Goal: Task Accomplishment & Management: Complete application form

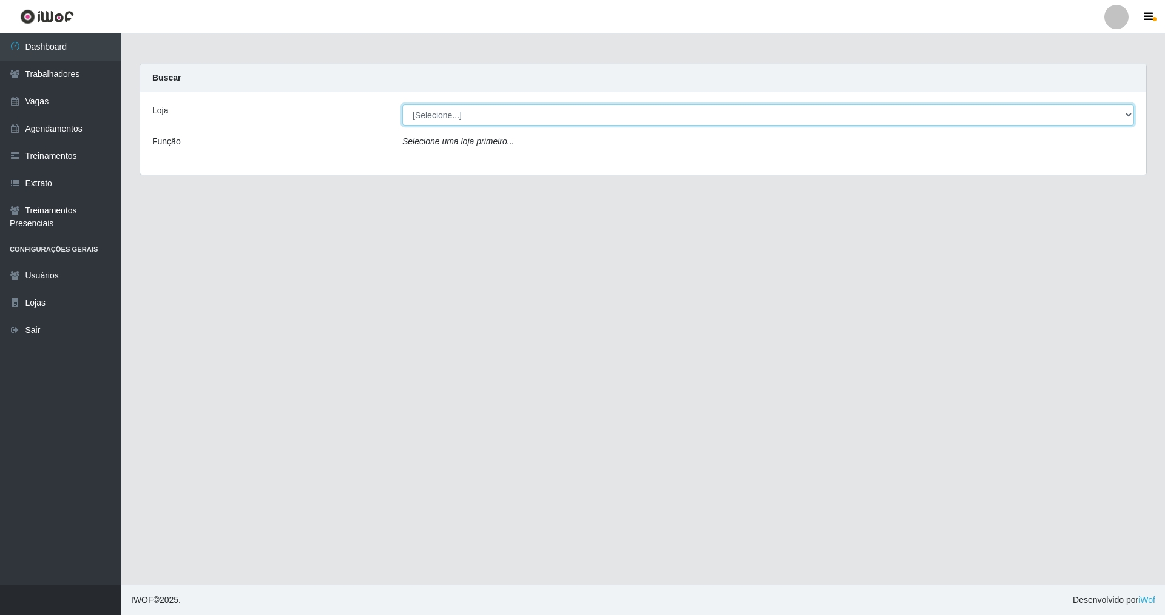
drag, startPoint x: 1123, startPoint y: 109, endPoint x: 987, endPoint y: 109, distance: 135.9
click at [499, 109] on select "[Selecione...] [GEOGRAPHIC_DATA] [GEOGRAPHIC_DATA]" at bounding box center [768, 114] width 732 height 21
select select "64"
click at [402, 104] on select "[Selecione...] [GEOGRAPHIC_DATA] [GEOGRAPHIC_DATA]" at bounding box center [768, 114] width 732 height 21
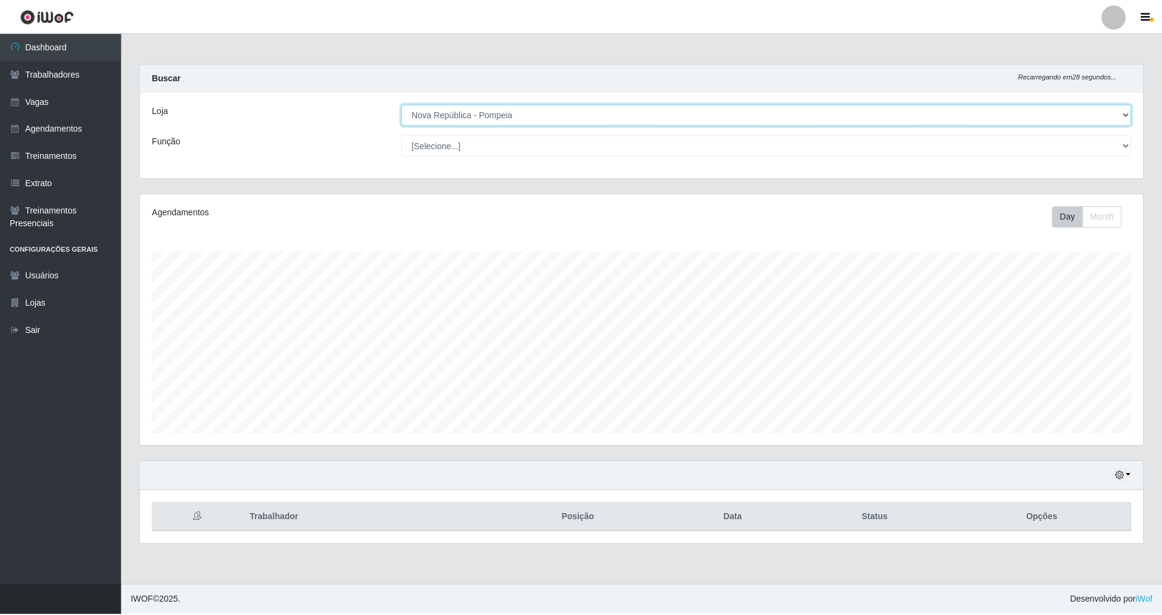
scroll to position [252, 1006]
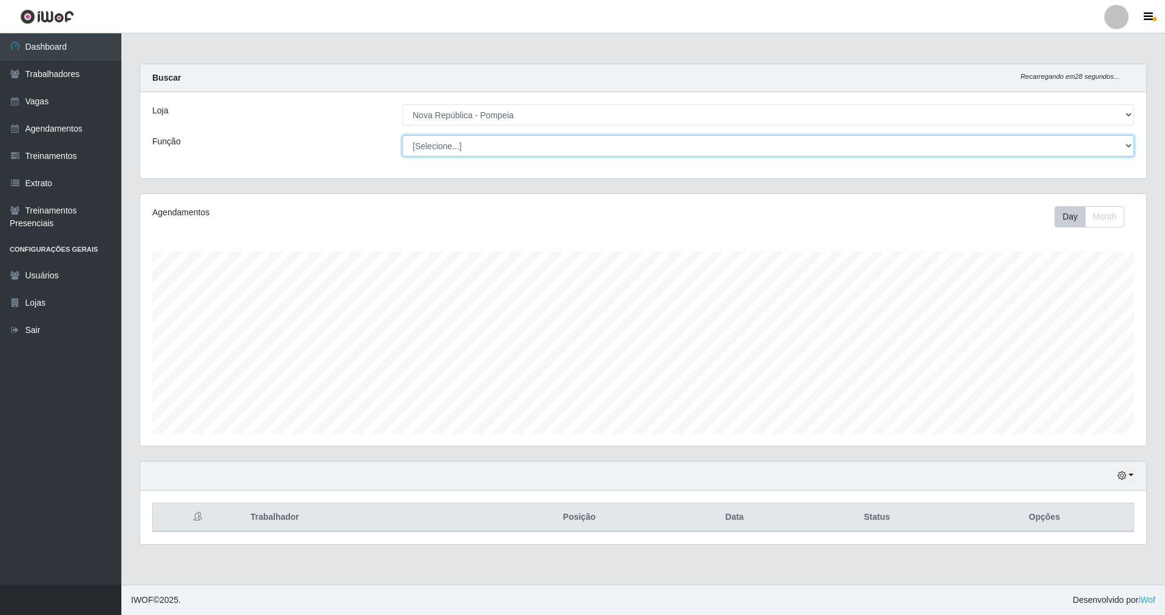
drag, startPoint x: 1123, startPoint y: 140, endPoint x: 885, endPoint y: 141, distance: 238.4
click at [499, 141] on select "[Selecione...] Balconista Operador de Caixa Recepcionista Repositor" at bounding box center [768, 145] width 732 height 21
select select "22"
click at [402, 135] on select "[Selecione...] Balconista Operador de Caixa Recepcionista Repositor" at bounding box center [768, 145] width 732 height 21
click at [59, 95] on link "Vagas" at bounding box center [60, 101] width 121 height 27
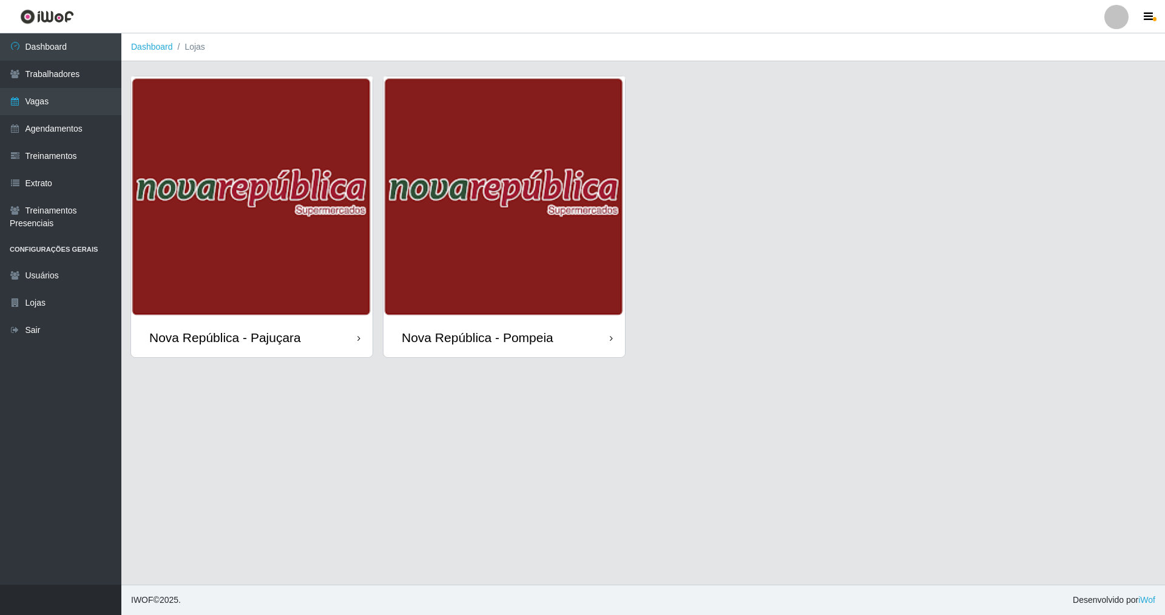
click at [499, 326] on div "Nova República - Pompeia" at bounding box center [503, 337] width 241 height 39
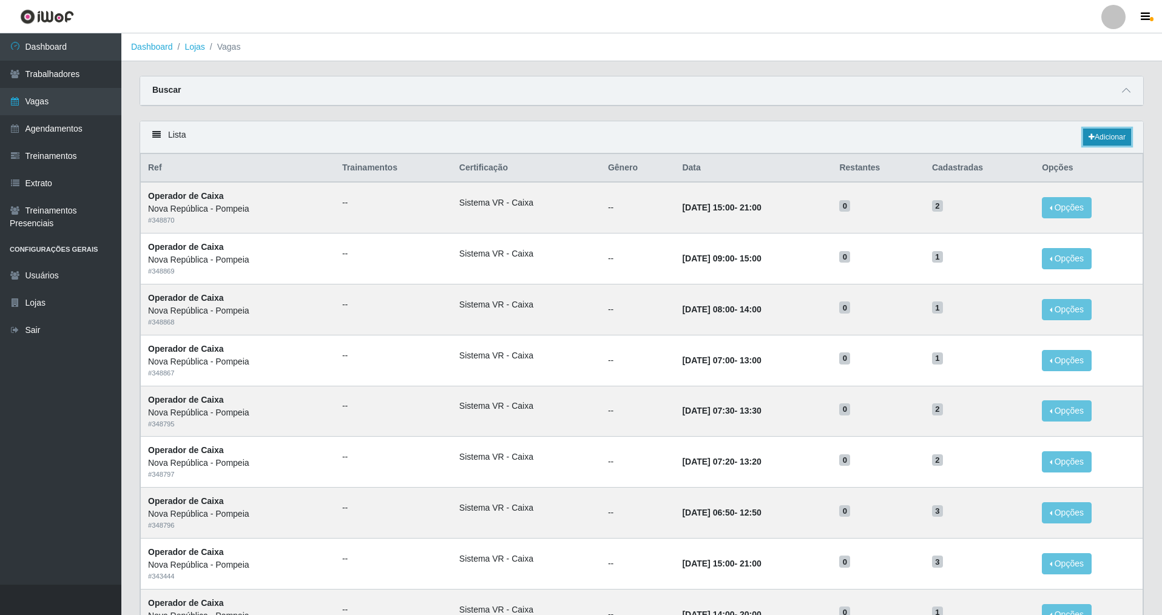
click at [499, 130] on link "Adicionar" at bounding box center [1107, 137] width 48 height 17
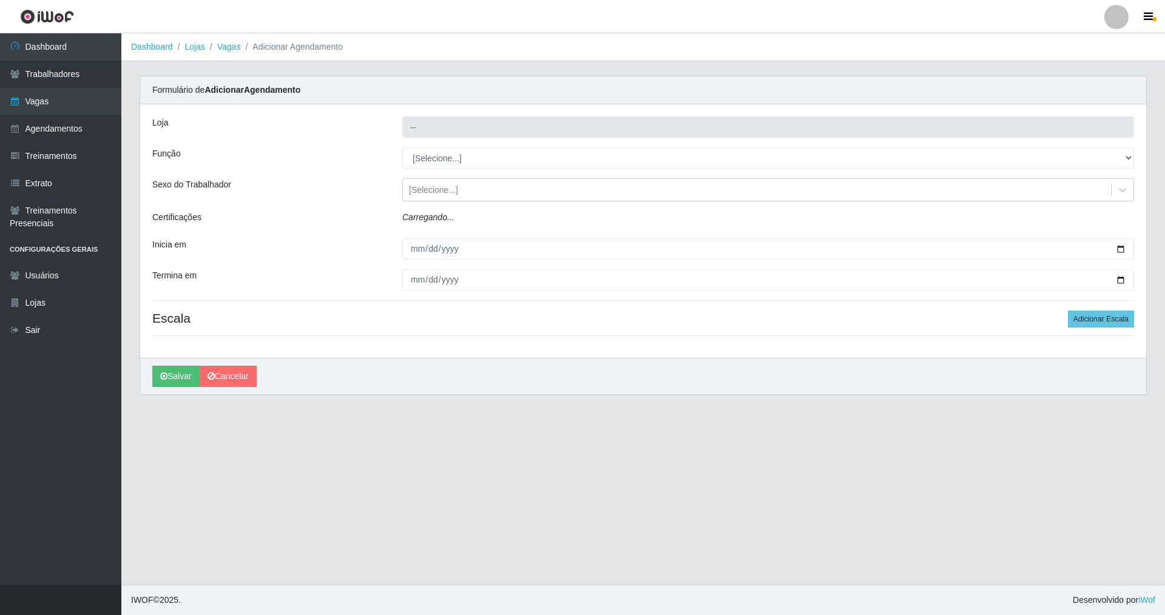
type input "Nova República - Pompeia"
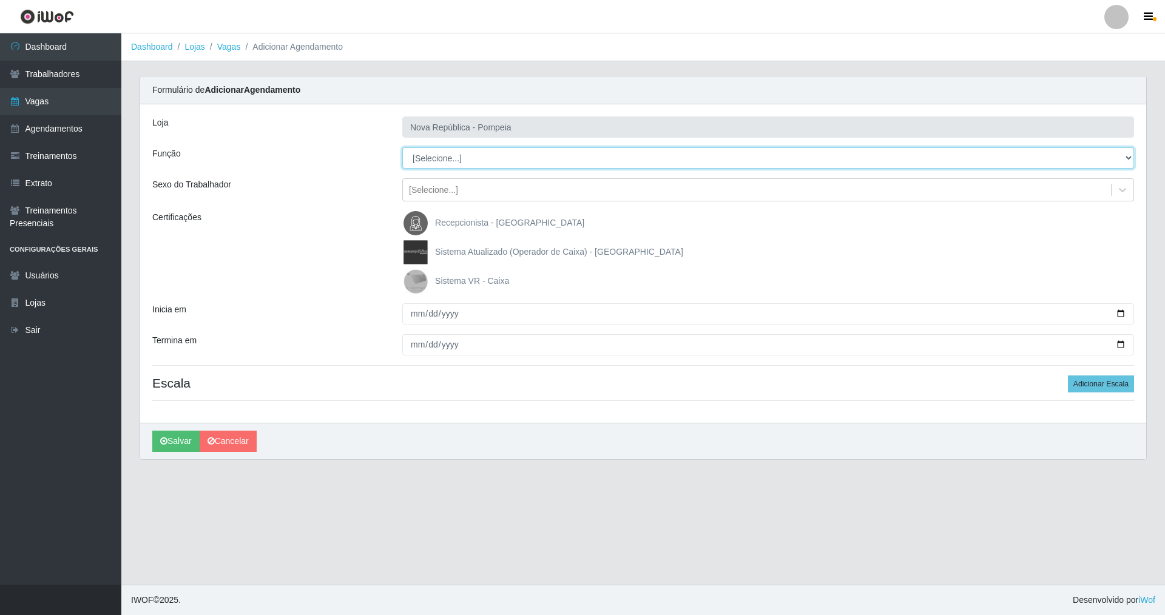
click at [499, 120] on div "Loja Nova República - Pompeia Função [Selecione...] Balconista Operador de Caix…" at bounding box center [643, 263] width 1006 height 318
select select "22"
drag, startPoint x: 1128, startPoint y: 155, endPoint x: 531, endPoint y: 168, distance: 597.0
click at [402, 147] on select "[Selecione...] Balconista Operador de Caixa Recepcionista Repositor" at bounding box center [768, 157] width 732 height 21
click at [409, 277] on img at bounding box center [417, 281] width 29 height 24
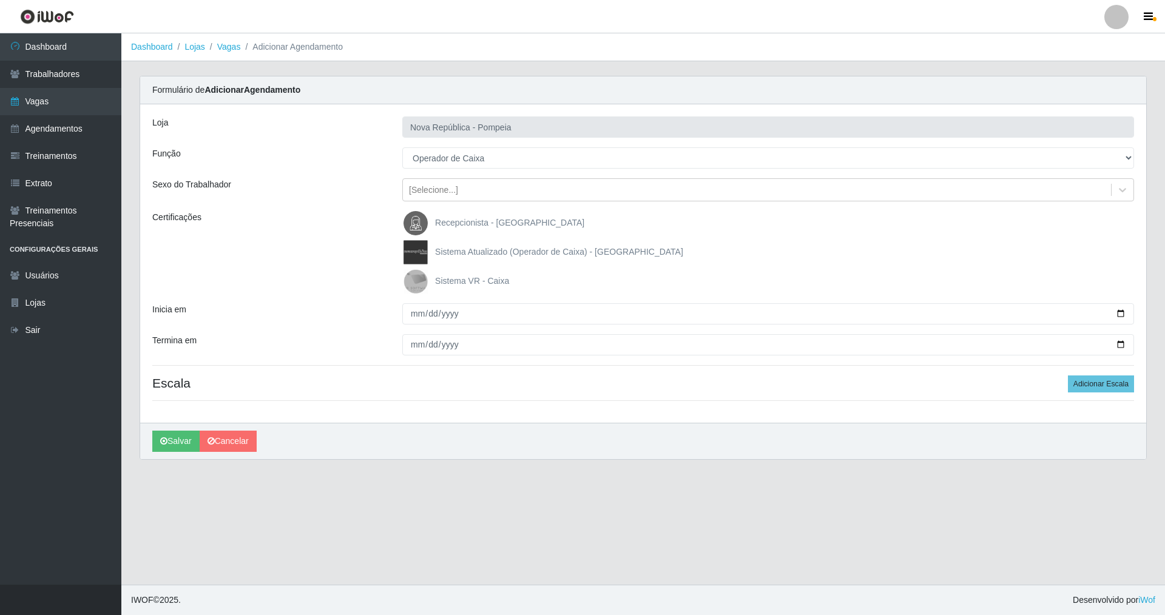
click at [0, 0] on input "Sistema VR - Caixa" at bounding box center [0, 0] width 0 height 0
drag, startPoint x: 403, startPoint y: 321, endPoint x: 412, endPoint y: 295, distance: 26.9
click at [404, 320] on input "Inicia em" at bounding box center [768, 313] width 732 height 21
type input "[DATE]"
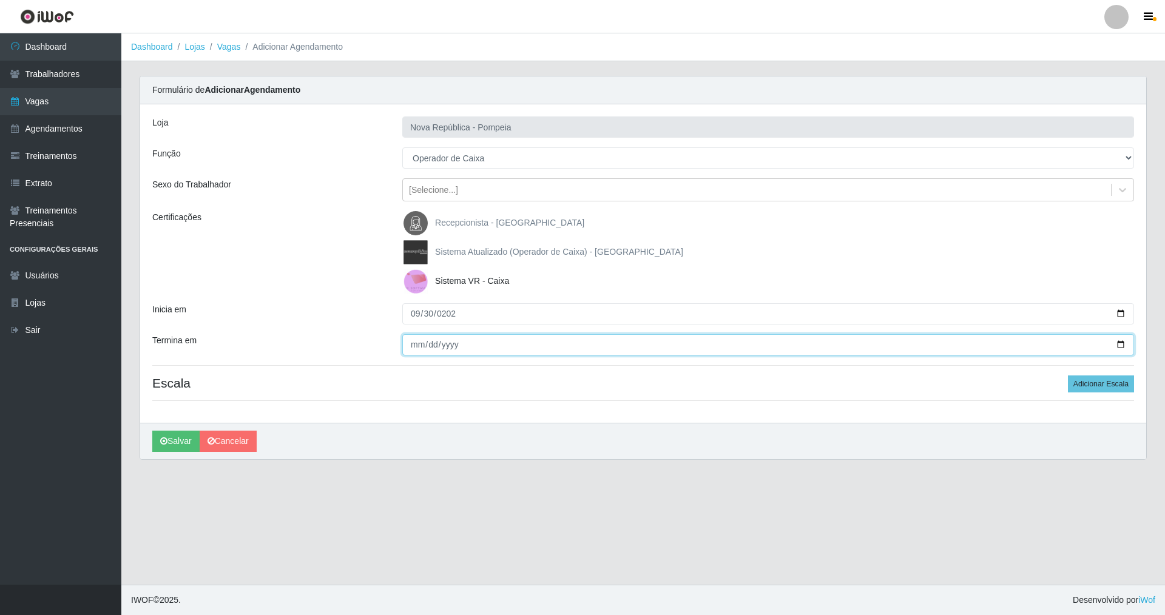
drag, startPoint x: 407, startPoint y: 340, endPoint x: 426, endPoint y: 317, distance: 29.7
click at [408, 337] on input "Termina em" at bounding box center [768, 344] width 732 height 21
type input "[DATE]"
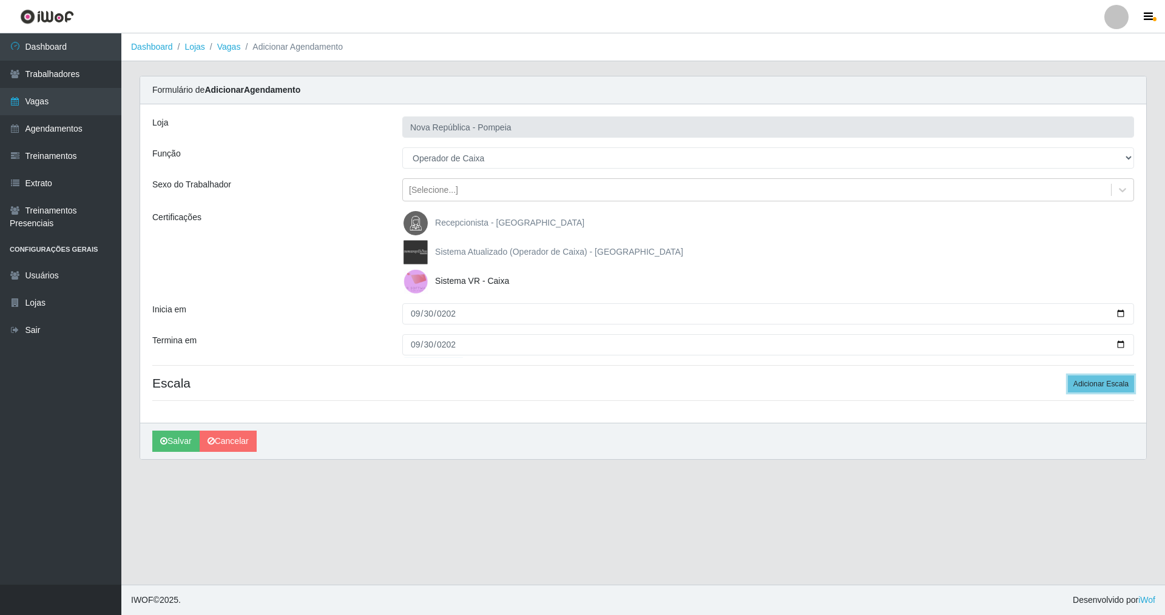
drag, startPoint x: 1094, startPoint y: 378, endPoint x: 1013, endPoint y: 371, distance: 81.6
click at [499, 380] on h4 "Escala Adicionar Escala" at bounding box center [643, 382] width 982 height 15
click at [499, 378] on button "Adicionar Escala" at bounding box center [1101, 383] width 66 height 17
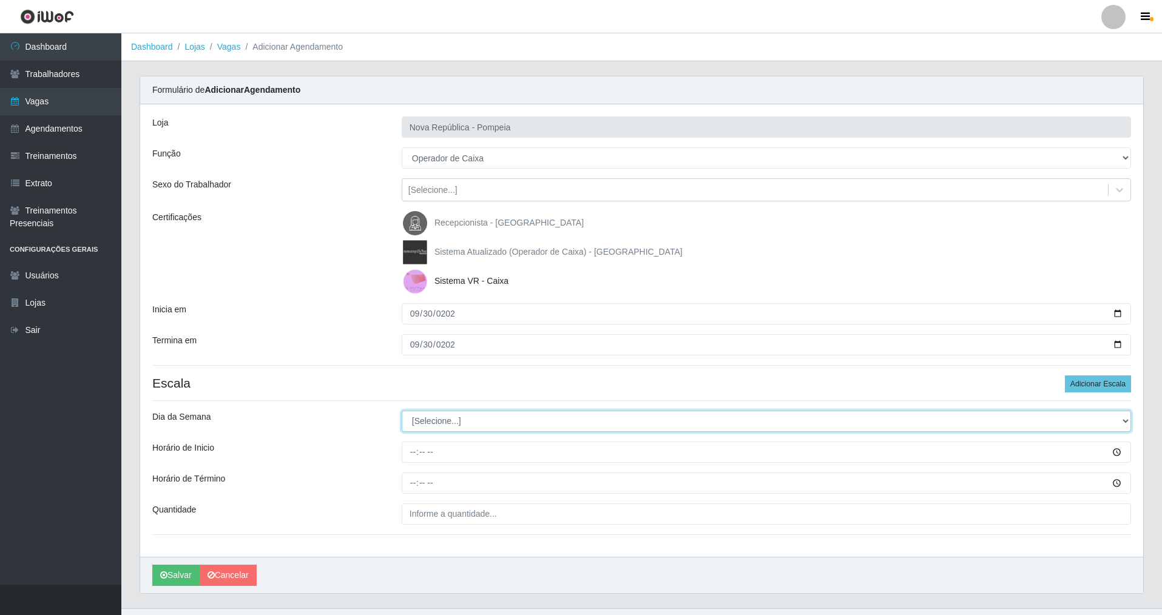
drag, startPoint x: 1118, startPoint y: 417, endPoint x: 921, endPoint y: 393, distance: 198.6
click at [499, 396] on div "Loja Nova República - Pompeia Função [Selecione...] Balconista Operador de Caix…" at bounding box center [641, 330] width 1003 height 453
select select "2"
click at [402, 411] on select "[Selecione...] Segunda Terça Quarta Quinta Sexta Sábado Domingo" at bounding box center [766, 421] width 729 height 21
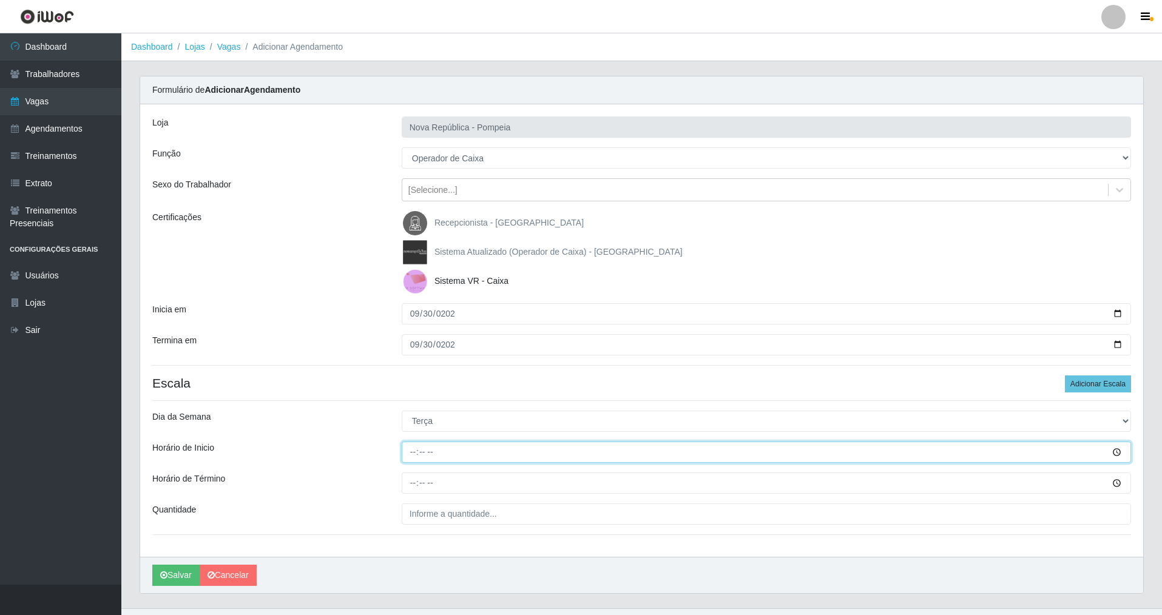
drag, startPoint x: 410, startPoint y: 456, endPoint x: 412, endPoint y: 514, distance: 58.3
click at [410, 442] on input "Horário de Inicio" at bounding box center [766, 452] width 729 height 21
type input "07:00"
click at [414, 442] on input "Horário de Término" at bounding box center [766, 483] width 729 height 21
type input "13:00"
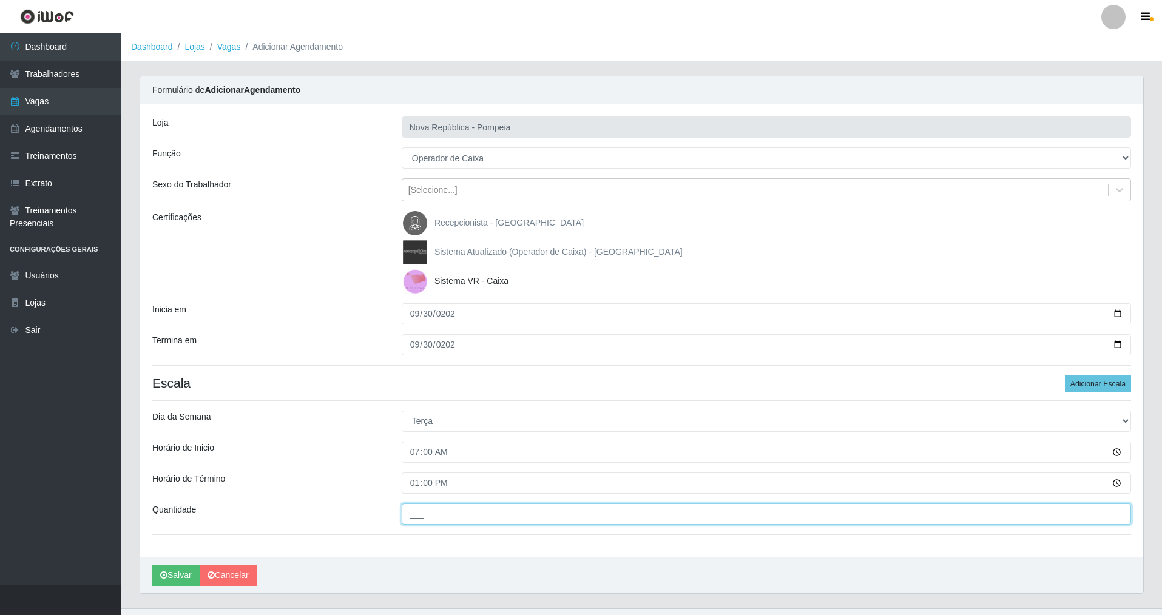
click at [420, 442] on input "___" at bounding box center [766, 513] width 729 height 21
type input "1__"
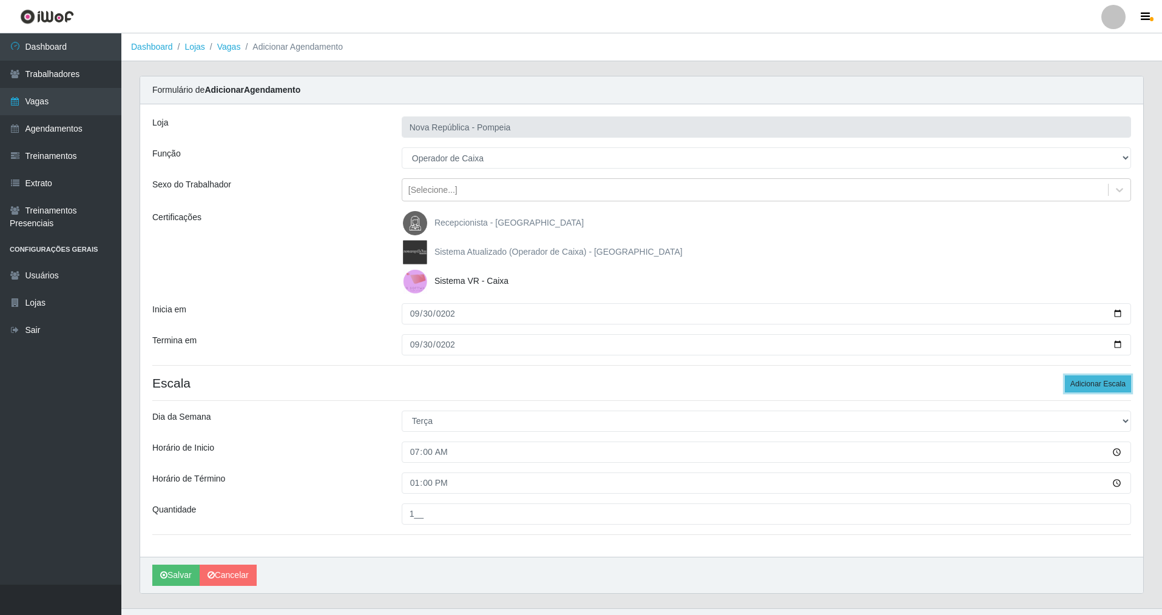
drag, startPoint x: 1074, startPoint y: 385, endPoint x: 1068, endPoint y: 383, distance: 6.5
click at [499, 385] on button "Adicionar Escala" at bounding box center [1098, 383] width 66 height 17
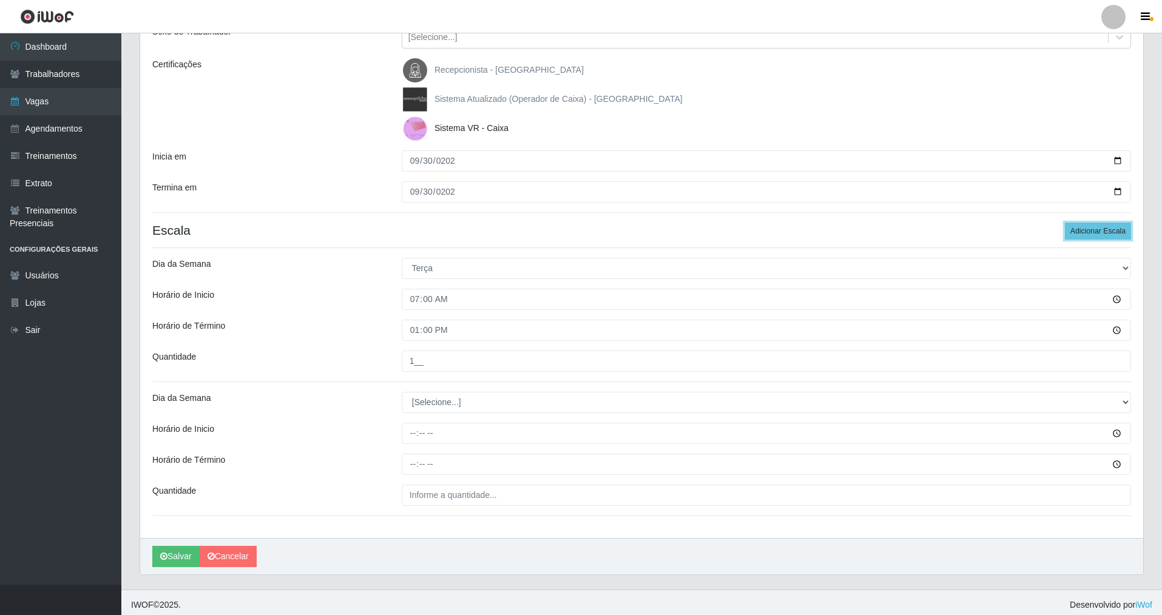
scroll to position [158, 0]
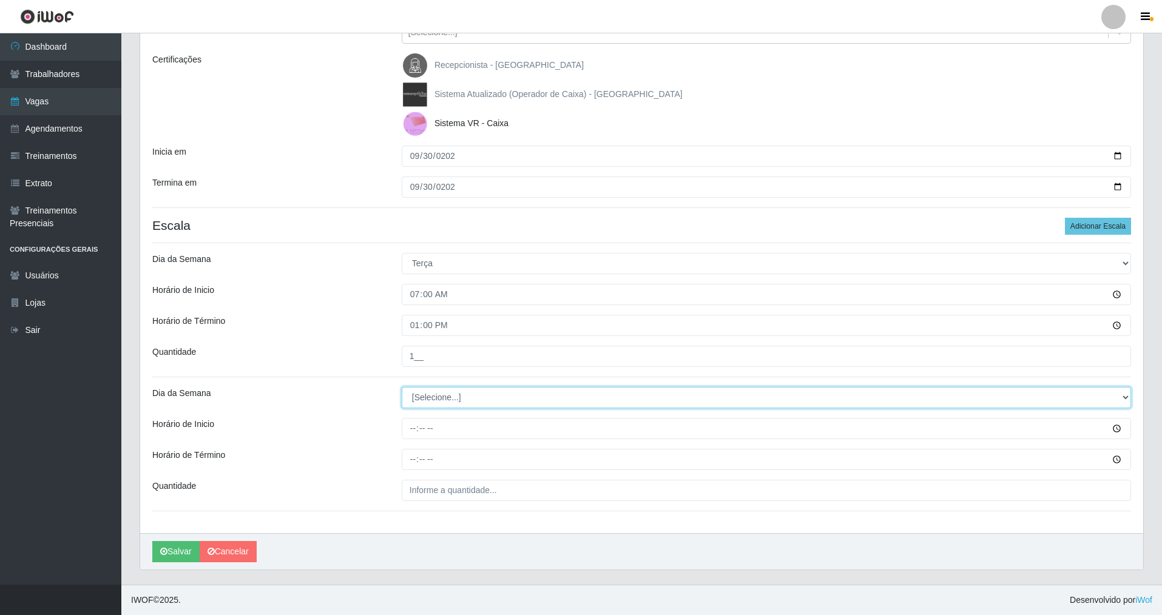
drag, startPoint x: 1126, startPoint y: 395, endPoint x: 765, endPoint y: 384, distance: 361.1
click at [499, 388] on select "[Selecione...] Segunda Terça Quarta Quinta Sexta Sábado Domingo" at bounding box center [766, 397] width 729 height 21
select select "1"
click at [402, 387] on select "[Selecione...] Segunda Terça Quarta Quinta Sexta Sábado Domingo" at bounding box center [766, 397] width 729 height 21
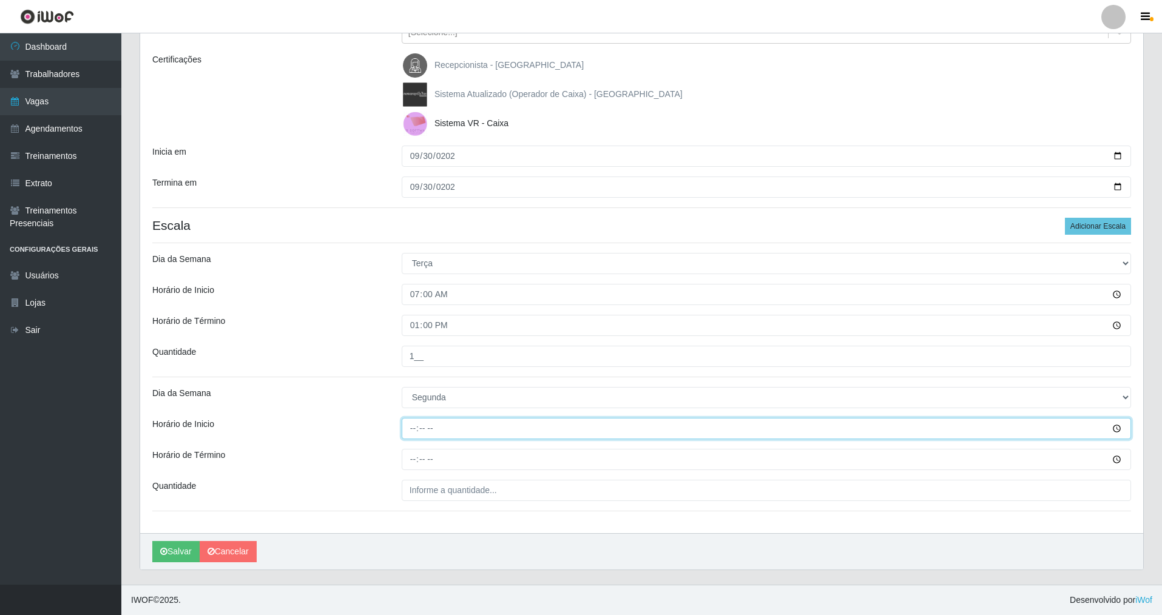
drag, startPoint x: 411, startPoint y: 421, endPoint x: 394, endPoint y: 469, distance: 51.0
click at [408, 434] on input "Horário de Inicio" at bounding box center [766, 428] width 729 height 21
type input "08:00"
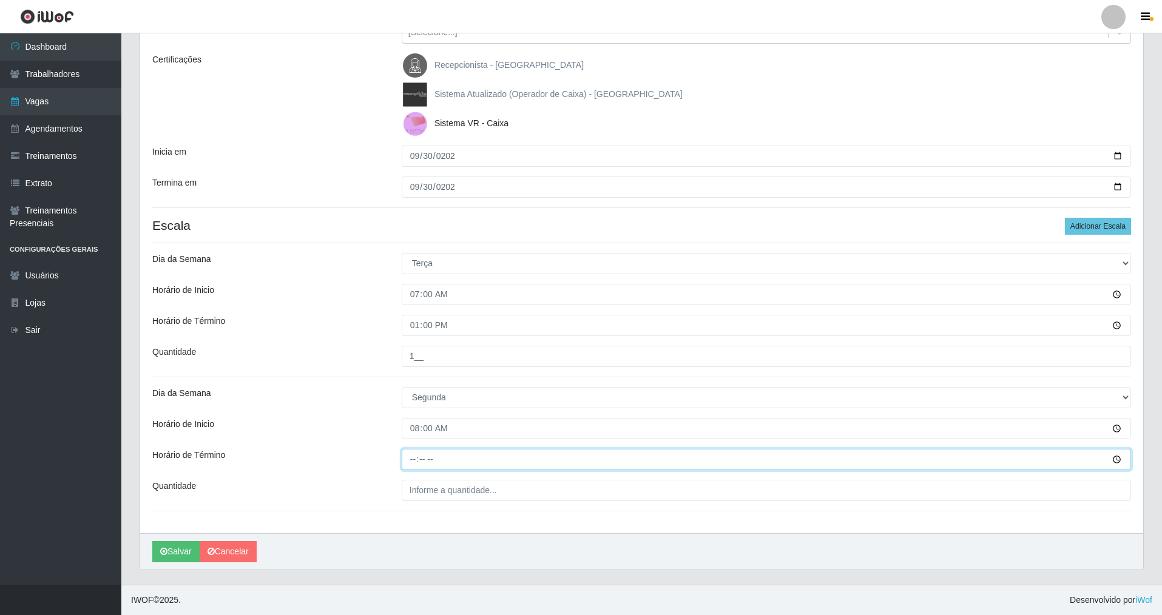
click at [411, 442] on input "Horário de Término" at bounding box center [766, 459] width 729 height 21
type input "14:00"
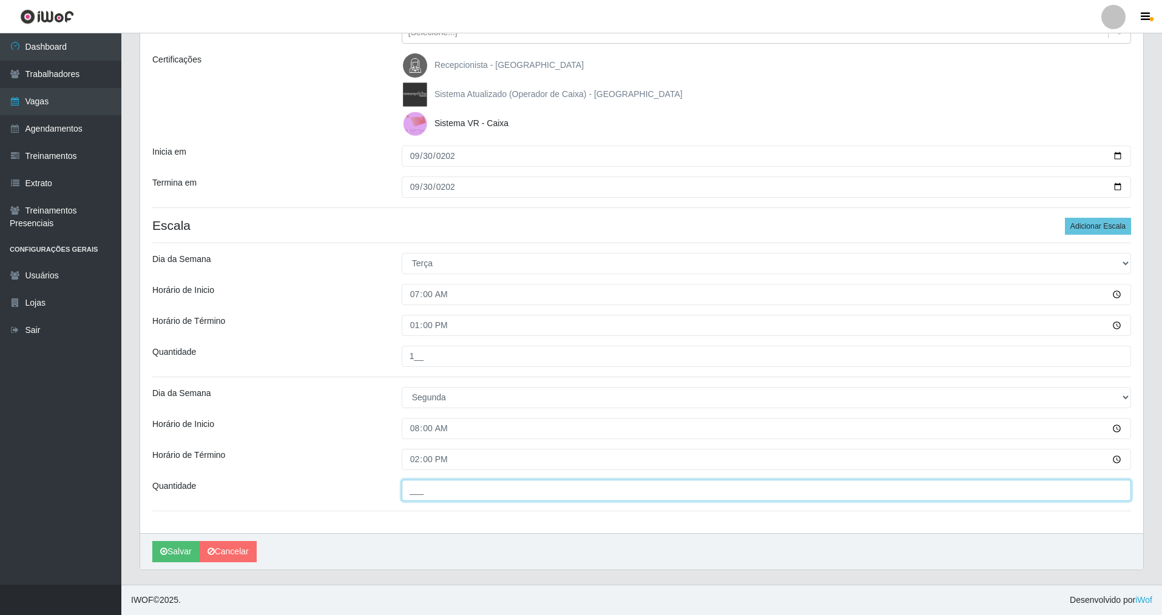
drag, startPoint x: 413, startPoint y: 483, endPoint x: 405, endPoint y: 493, distance: 12.6
click at [411, 442] on input "___" at bounding box center [766, 490] width 729 height 21
type input "_1_"
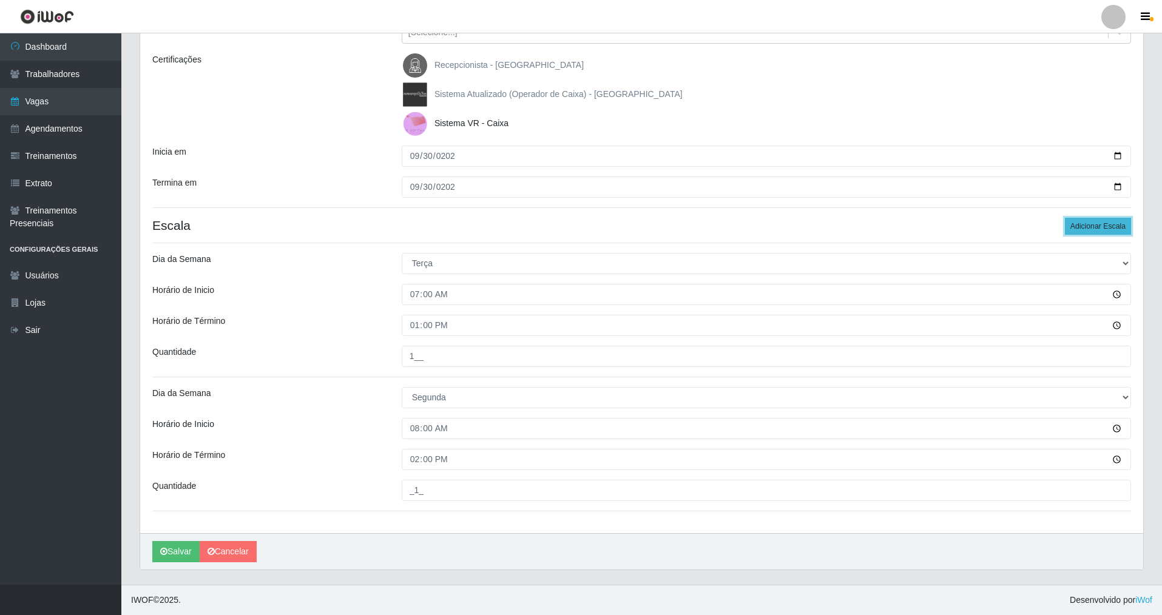
click at [499, 224] on button "Adicionar Escala" at bounding box center [1098, 226] width 66 height 17
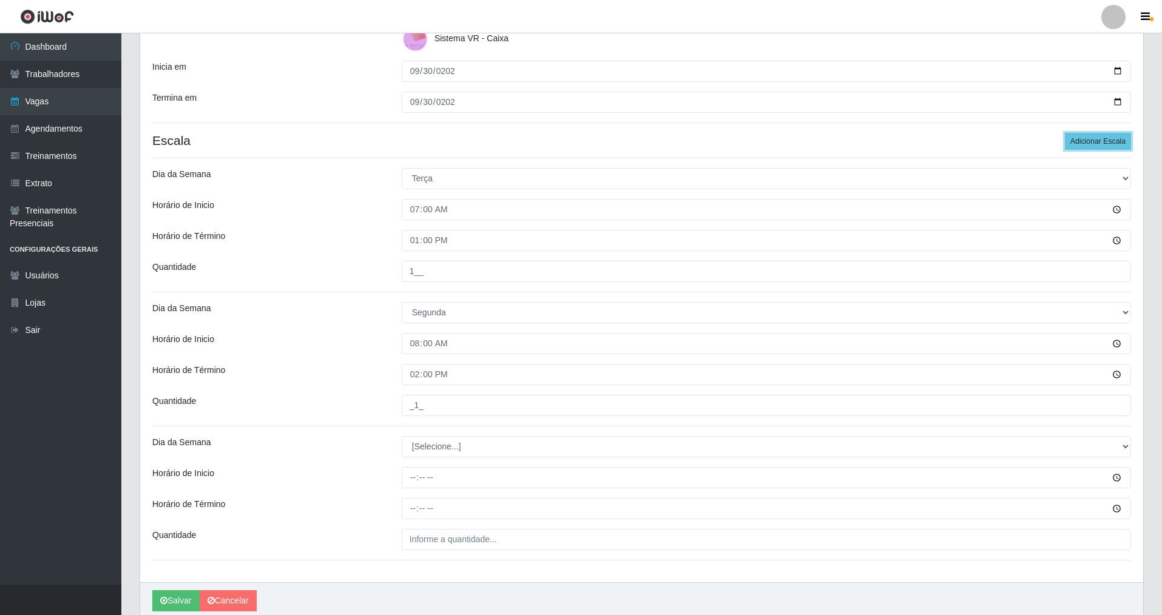
scroll to position [292, 0]
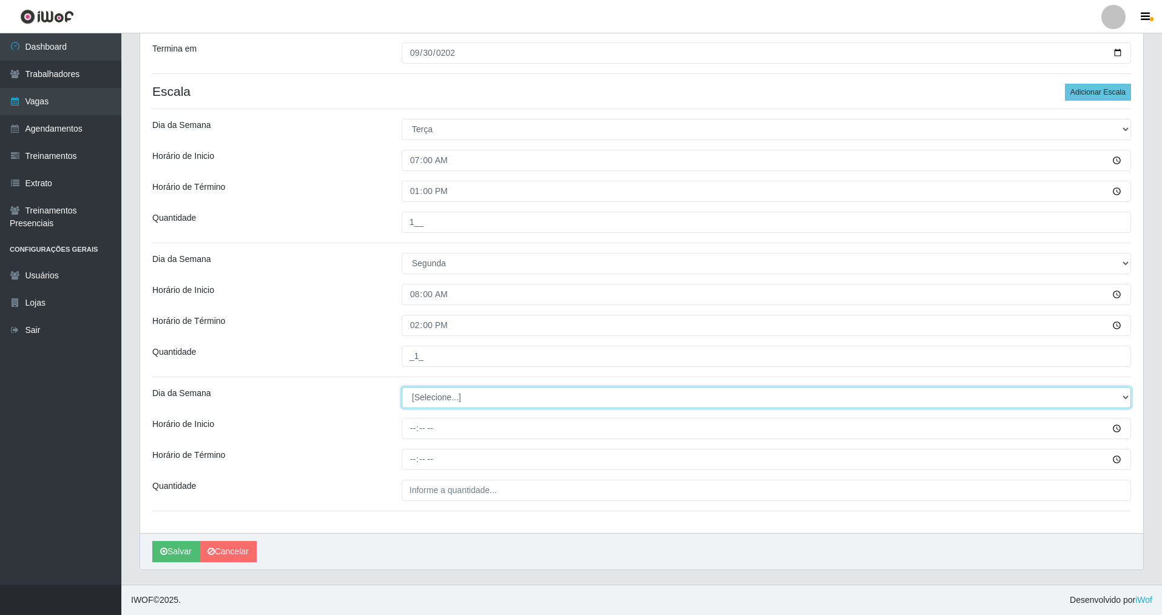
drag, startPoint x: 1120, startPoint y: 394, endPoint x: 675, endPoint y: 394, distance: 445.9
click at [499, 394] on select "[Selecione...] Segunda Terça Quarta Quinta Sexta Sábado Domingo" at bounding box center [766, 397] width 729 height 21
select select "1"
click at [402, 387] on select "[Selecione...] Segunda Terça Quarta Quinta Sexta Sábado Domingo" at bounding box center [766, 397] width 729 height 21
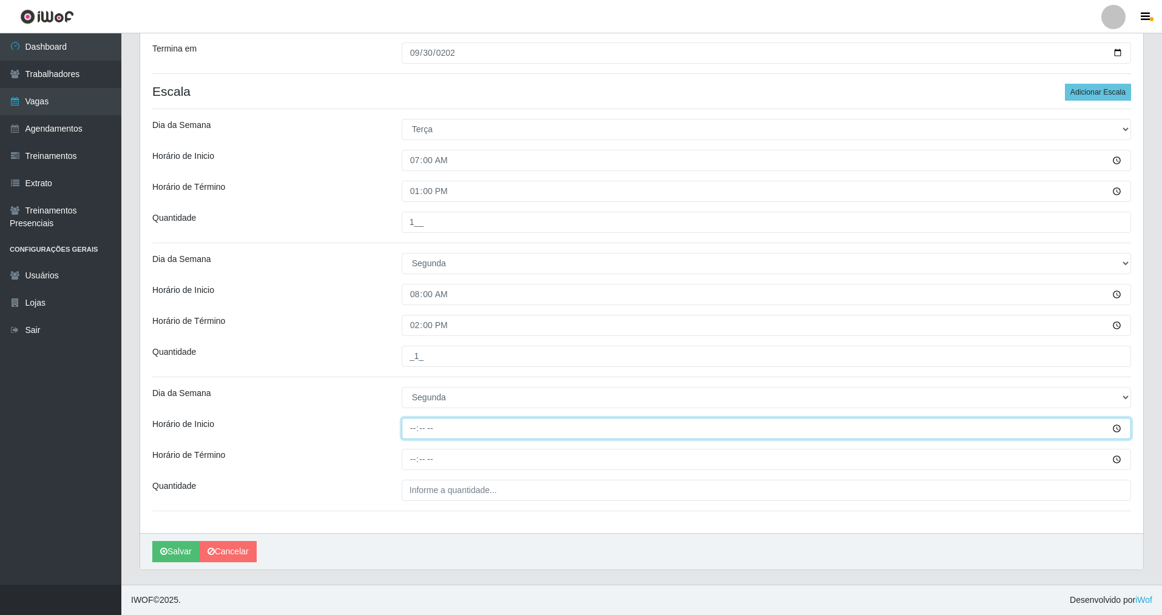
click at [411, 435] on input "Horário de Inicio" at bounding box center [766, 428] width 729 height 21
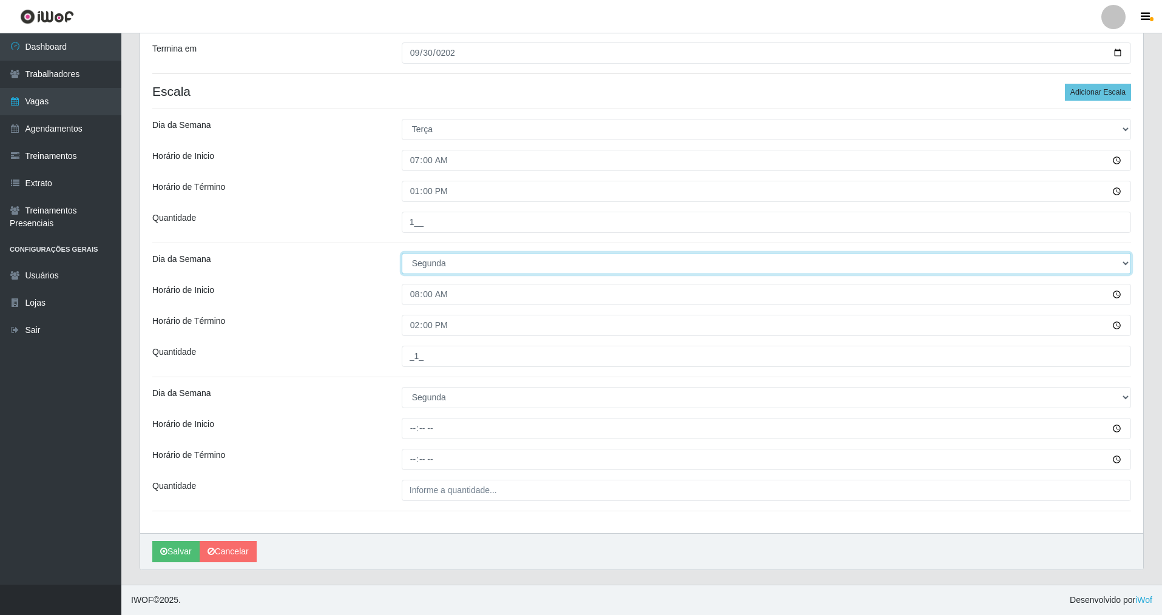
drag, startPoint x: 1121, startPoint y: 260, endPoint x: 1084, endPoint y: 268, distance: 37.8
click at [499, 268] on select "[Selecione...] Segunda Terça Quarta Quinta Sexta Sábado Domingo" at bounding box center [766, 263] width 729 height 21
select select "2"
click at [402, 253] on select "[Selecione...] Segunda Terça Quarta Quinta Sexta Sábado Domingo" at bounding box center [766, 263] width 729 height 21
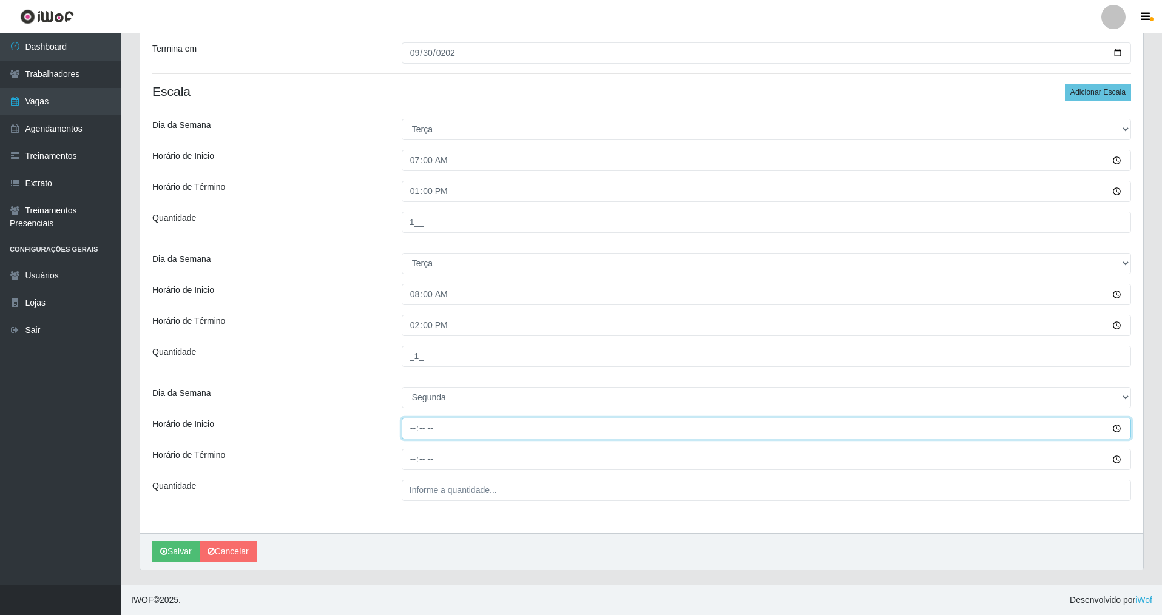
click at [405, 432] on input "Horário de Inicio" at bounding box center [766, 428] width 729 height 21
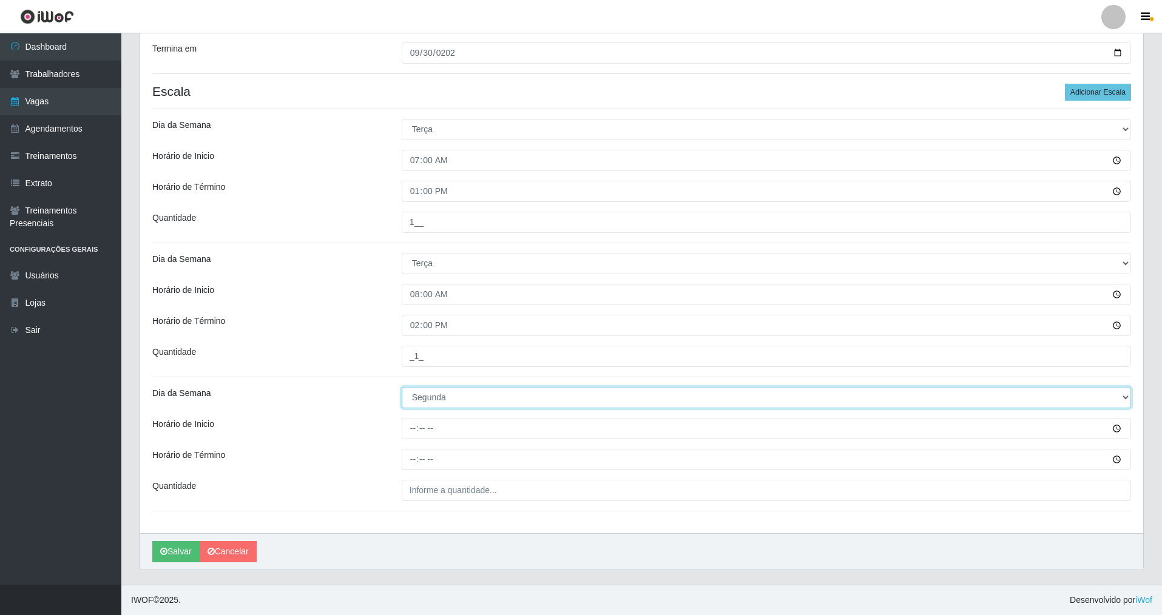
drag, startPoint x: 1122, startPoint y: 394, endPoint x: 730, endPoint y: 396, distance: 391.3
click at [499, 396] on select "[Selecione...] Segunda Terça Quarta Quinta Sexta Sábado Domingo" at bounding box center [766, 397] width 729 height 21
select select "2"
click at [402, 387] on select "[Selecione...] Segunda Terça Quarta Quinta Sexta Sábado Domingo" at bounding box center [766, 397] width 729 height 21
click at [405, 442] on div "Loja Nova República - Pompeia Função [Selecione...] Balconista Operador de Caix…" at bounding box center [641, 173] width 1003 height 721
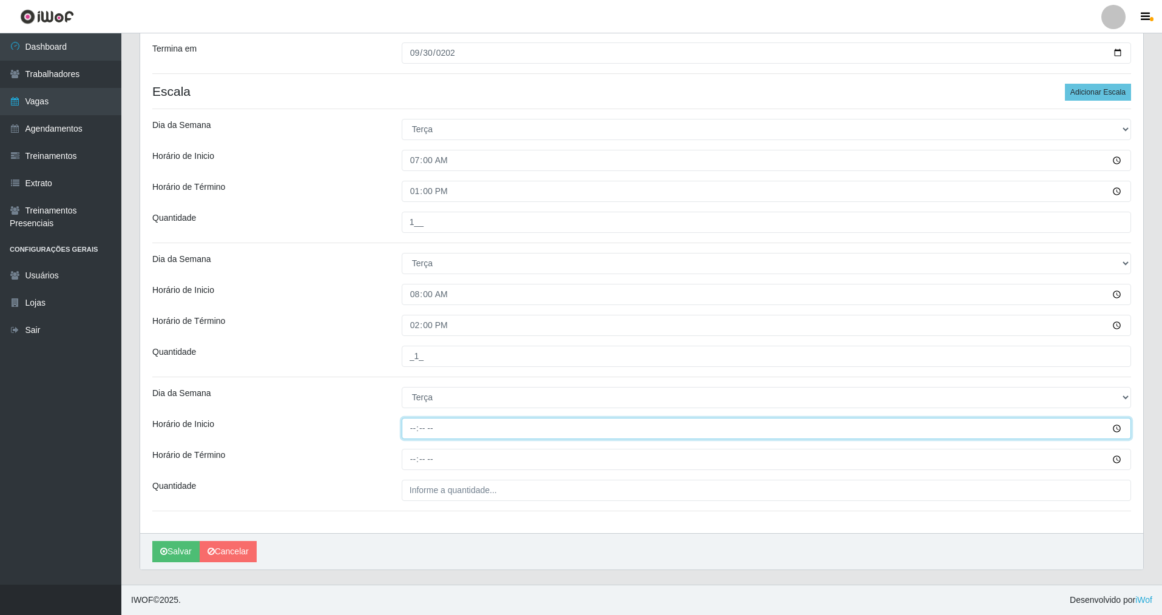
click at [415, 434] on input "Horário de Inicio" at bounding box center [766, 428] width 729 height 21
click at [411, 430] on input "Horário de Inicio" at bounding box center [766, 428] width 729 height 21
type input "09:00"
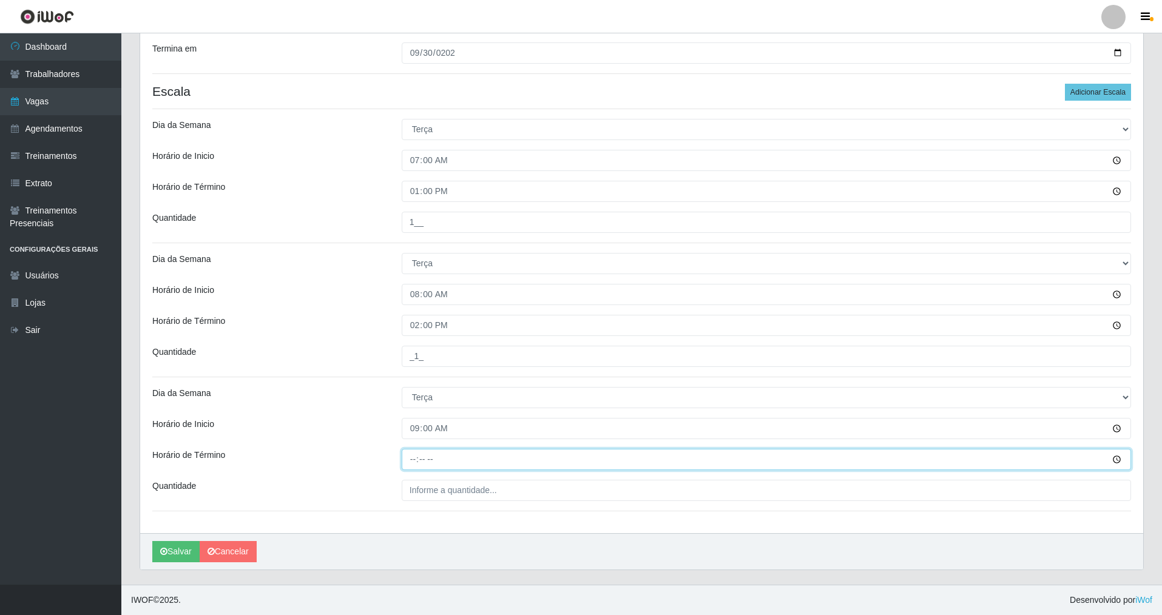
click at [417, 442] on input "Horário de Término" at bounding box center [766, 459] width 729 height 21
type input "15:00"
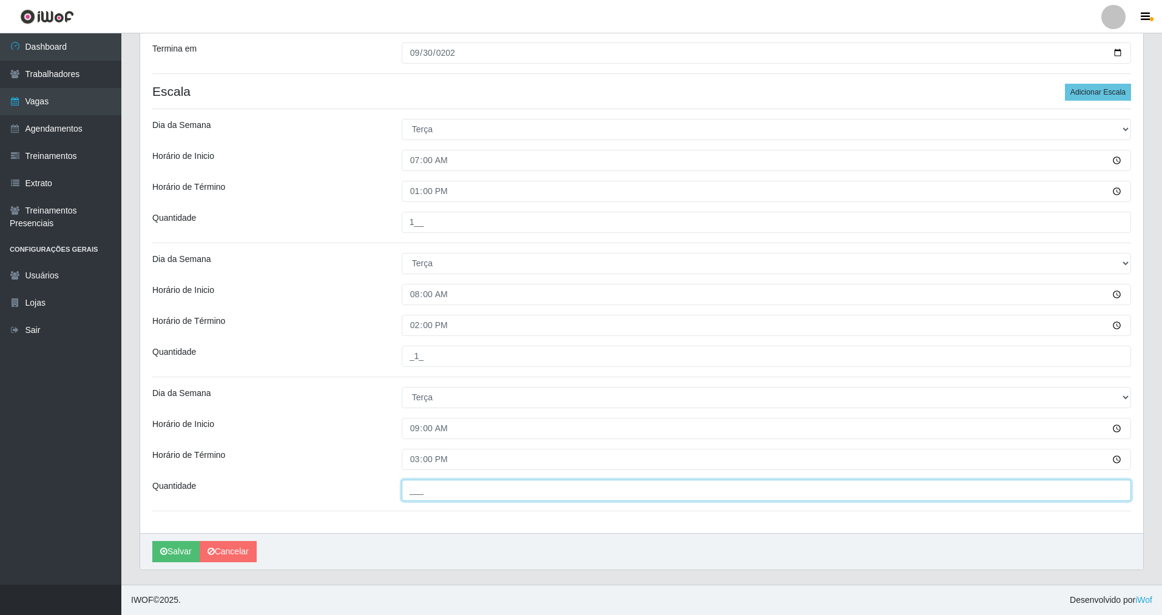
click at [411, 442] on input "___" at bounding box center [766, 490] width 729 height 21
type input "1__"
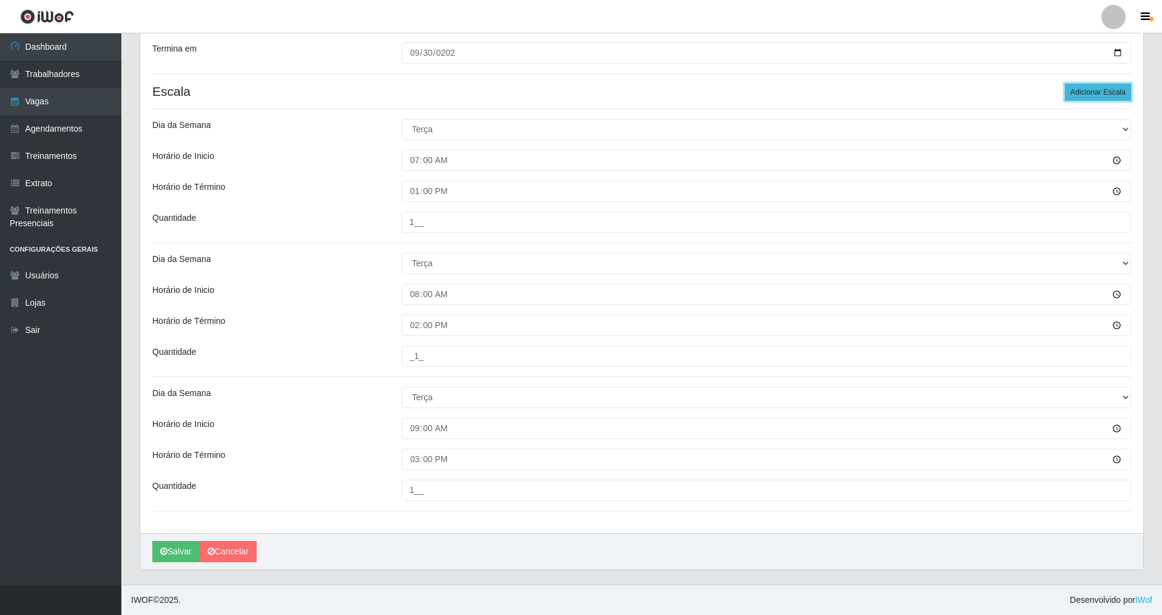
click at [499, 90] on button "Adicionar Escala" at bounding box center [1098, 92] width 66 height 17
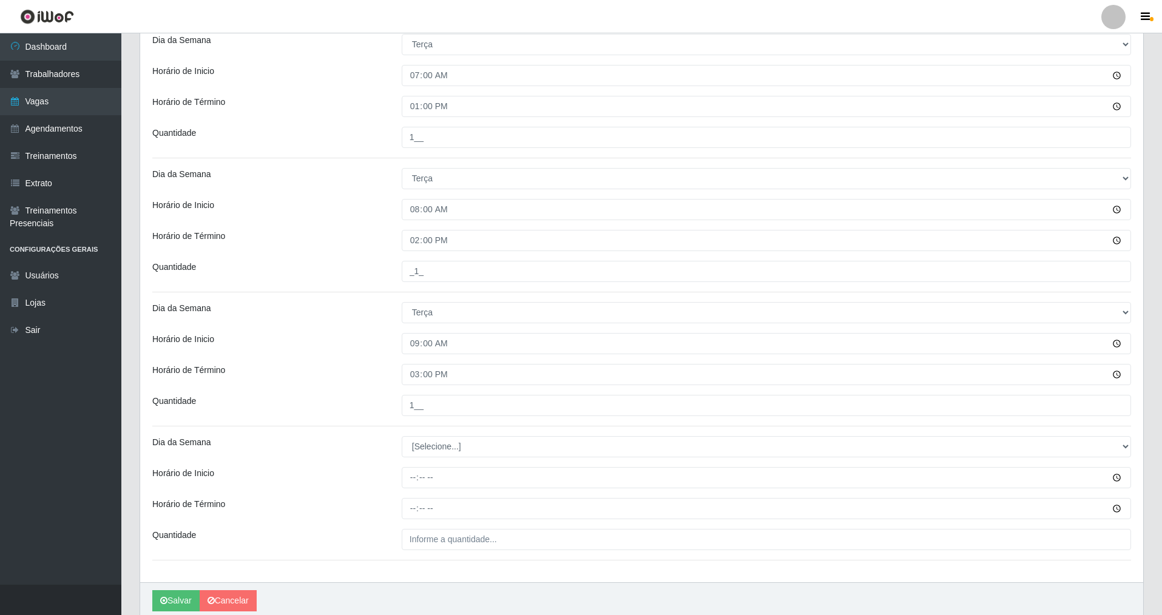
scroll to position [426, 0]
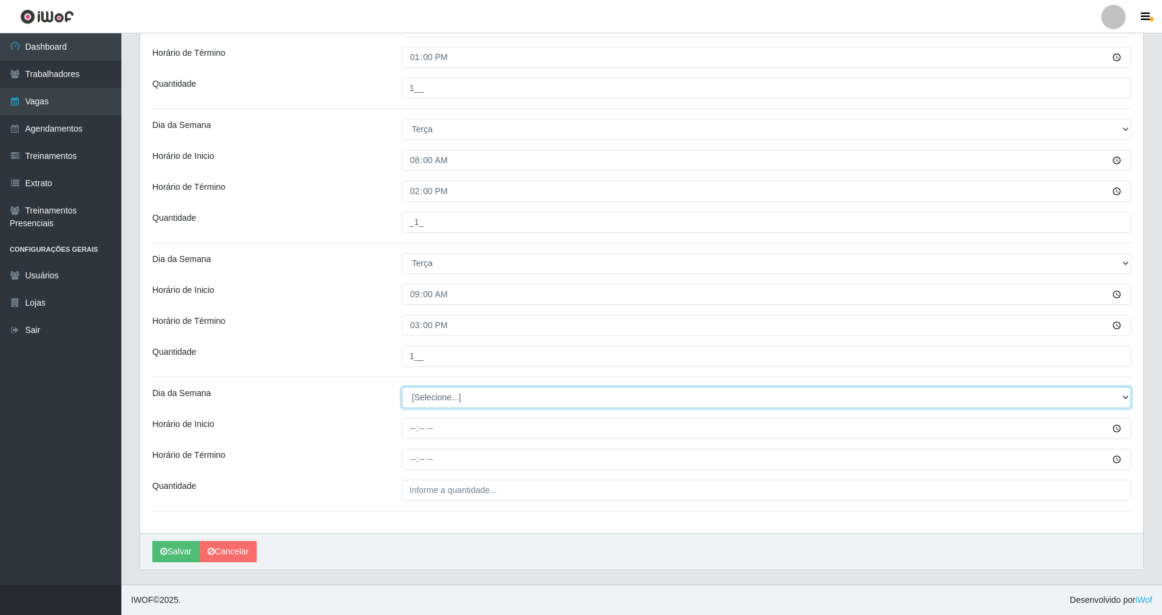
click at [499, 388] on select "[Selecione...] Segunda Terça Quarta Quinta Sexta Sábado Domingo" at bounding box center [766, 397] width 729 height 21
select select "2"
click at [402, 387] on select "[Selecione...] Segunda Terça Quarta Quinta Sexta Sábado Domingo" at bounding box center [766, 397] width 729 height 21
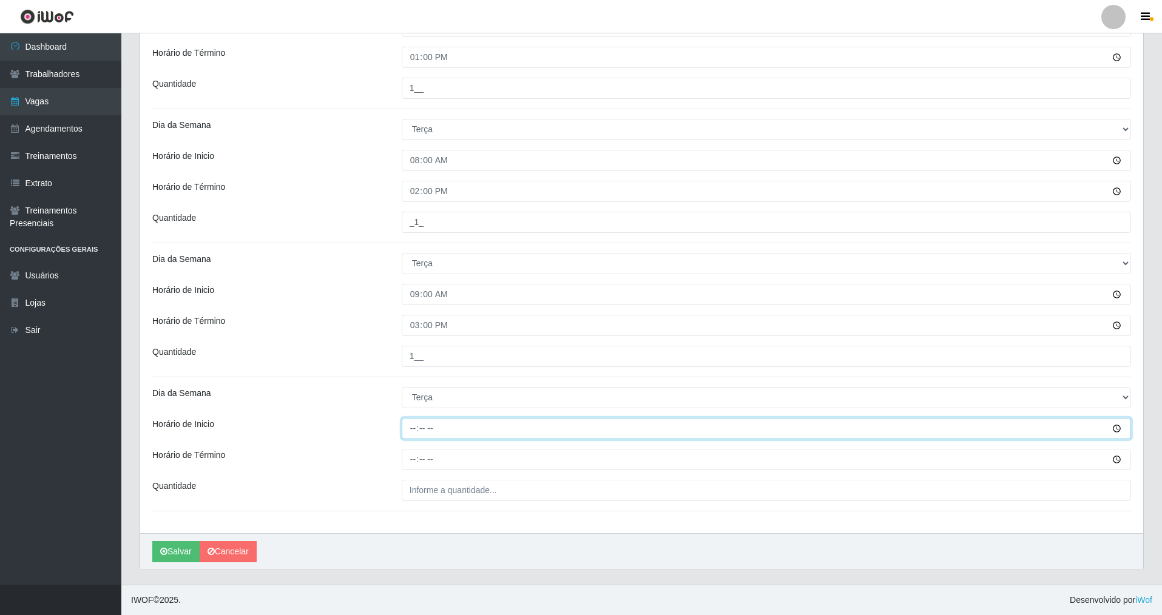
click at [403, 433] on input "Horário de Inicio" at bounding box center [766, 428] width 729 height 21
type input "15:00"
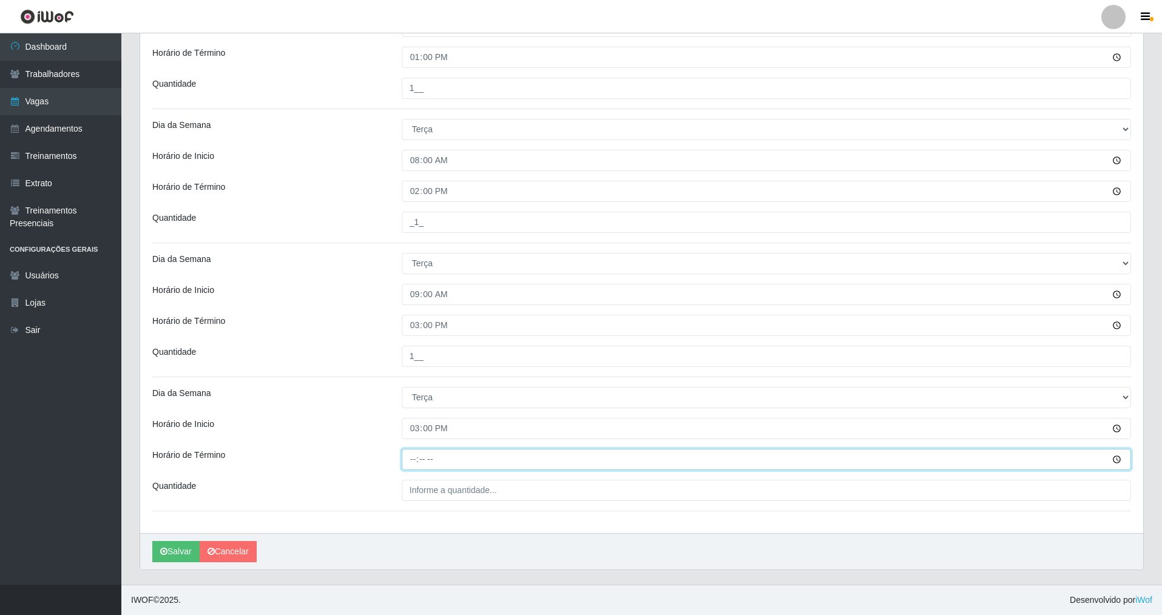
click at [409, 442] on input "Horário de Término" at bounding box center [766, 459] width 729 height 21
type input "21:00"
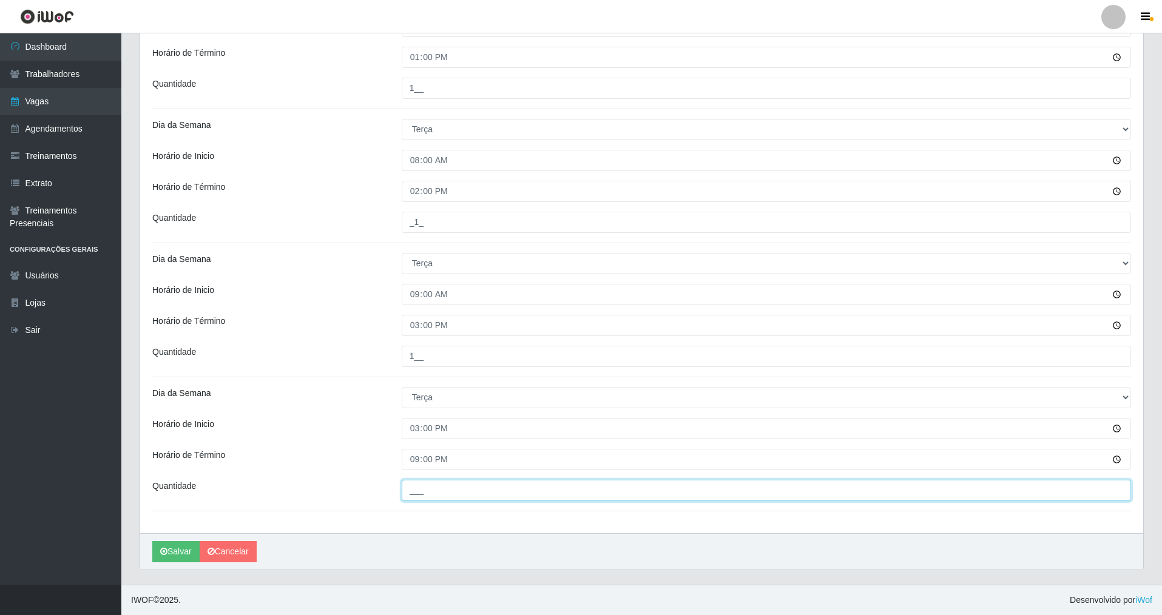
click at [423, 442] on input "___" at bounding box center [766, 490] width 729 height 21
type input "2__"
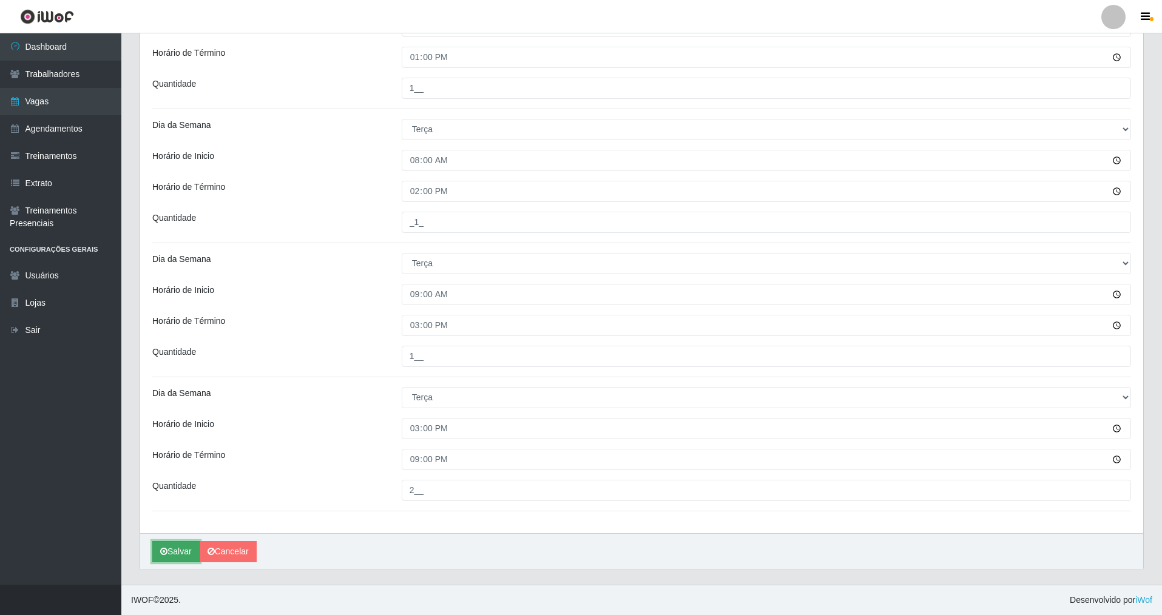
click at [175, 442] on button "Salvar" at bounding box center [175, 551] width 47 height 21
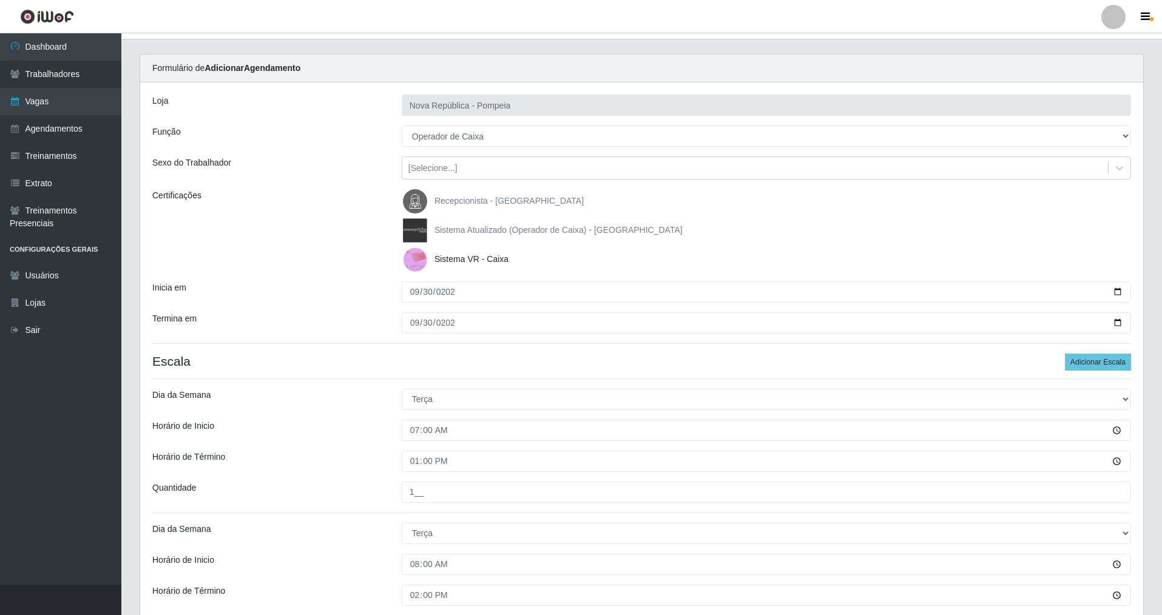
scroll to position [0, 0]
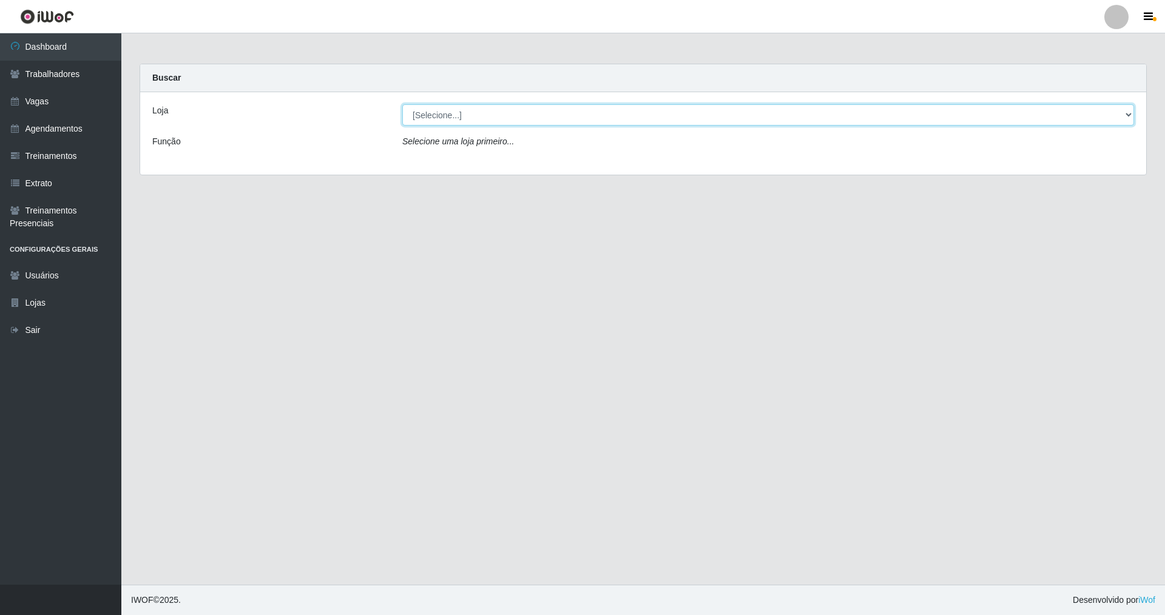
drag, startPoint x: 1128, startPoint y: 115, endPoint x: 914, endPoint y: 124, distance: 214.9
click at [1118, 115] on select "[Selecione...] [GEOGRAPHIC_DATA] [GEOGRAPHIC_DATA]" at bounding box center [768, 114] width 732 height 21
select select "64"
click at [402, 104] on select "[Selecione...] [GEOGRAPHIC_DATA] [GEOGRAPHIC_DATA]" at bounding box center [768, 114] width 732 height 21
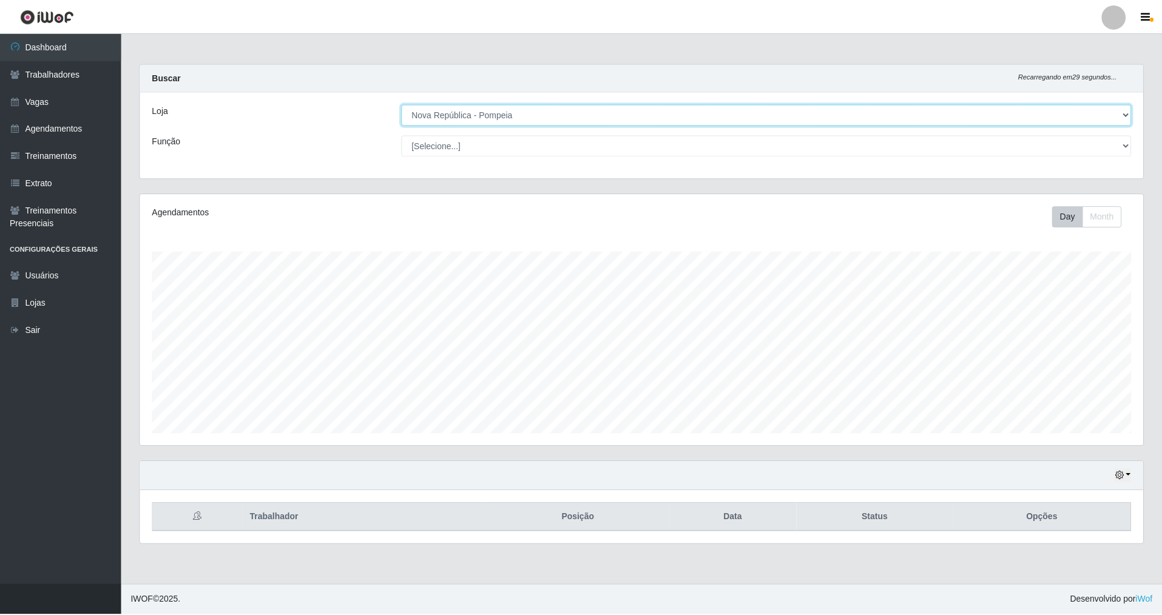
scroll to position [252, 1006]
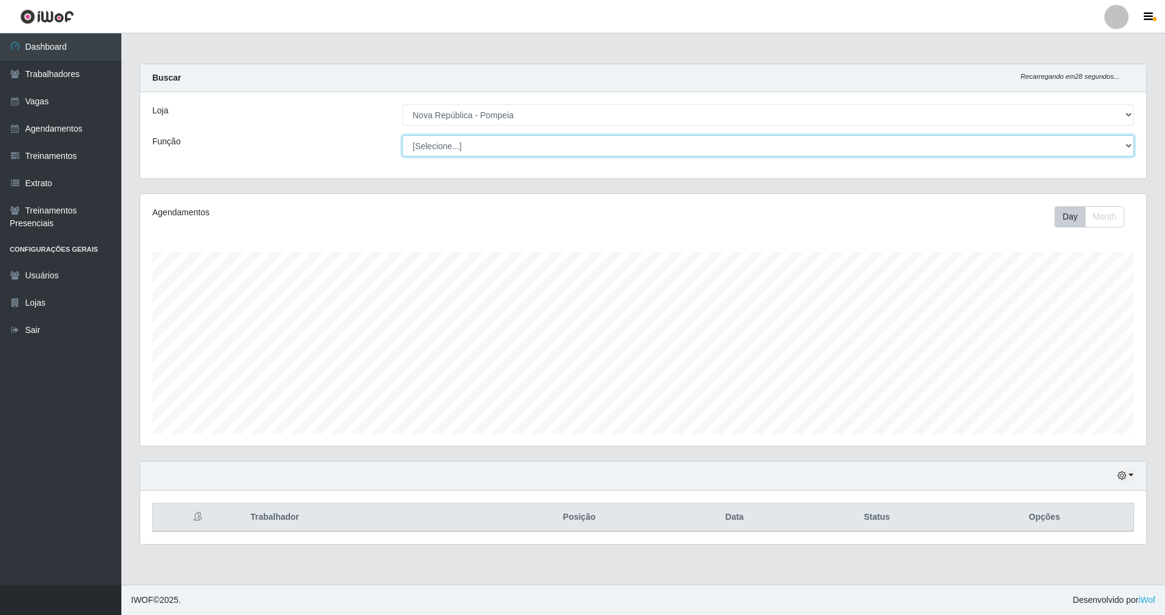
drag, startPoint x: 1130, startPoint y: 143, endPoint x: 1123, endPoint y: 143, distance: 6.7
click at [1128, 143] on select "[Selecione...] Balconista Operador de Caixa Recepcionista Repositor" at bounding box center [768, 145] width 732 height 21
select select "22"
click at [402, 135] on select "[Selecione...] Balconista Operador de Caixa Recepcionista Repositor" at bounding box center [768, 145] width 732 height 21
click at [61, 104] on link "Vagas" at bounding box center [60, 101] width 121 height 27
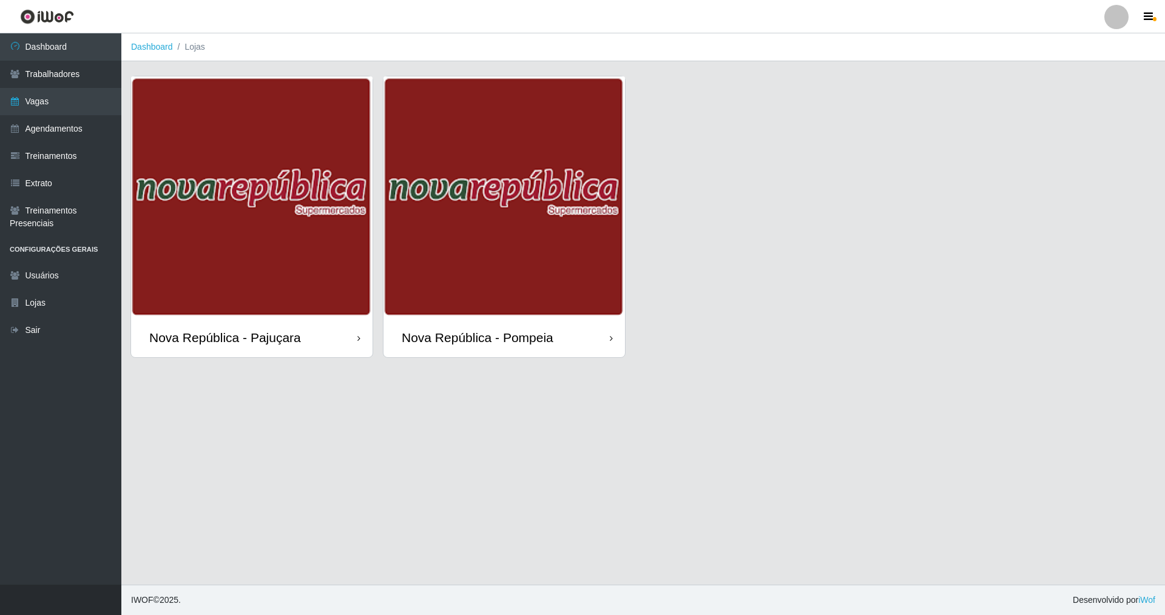
click at [494, 345] on div "Nova República - Pompeia" at bounding box center [478, 337] width 152 height 15
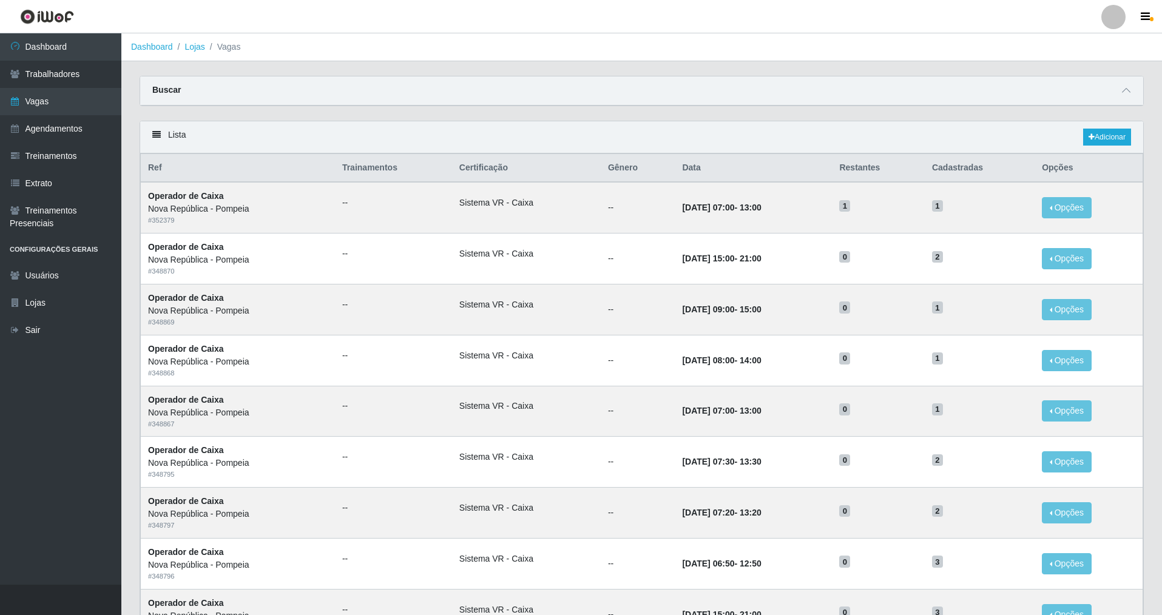
drag, startPoint x: 1159, startPoint y: 331, endPoint x: 1159, endPoint y: 148, distance: 183.2
click at [1159, 148] on div "Carregando... Buscar Início em Término em Função [Selecione...] Balconista Oper…" at bounding box center [641, 536] width 1040 height 921
click at [1014, 61] on main "Dashboard Lojas Vagas Carregando... Buscar Início em Término em Função [Selecio…" at bounding box center [641, 515] width 1040 height 964
click at [1105, 136] on link "Adicionar" at bounding box center [1107, 137] width 48 height 17
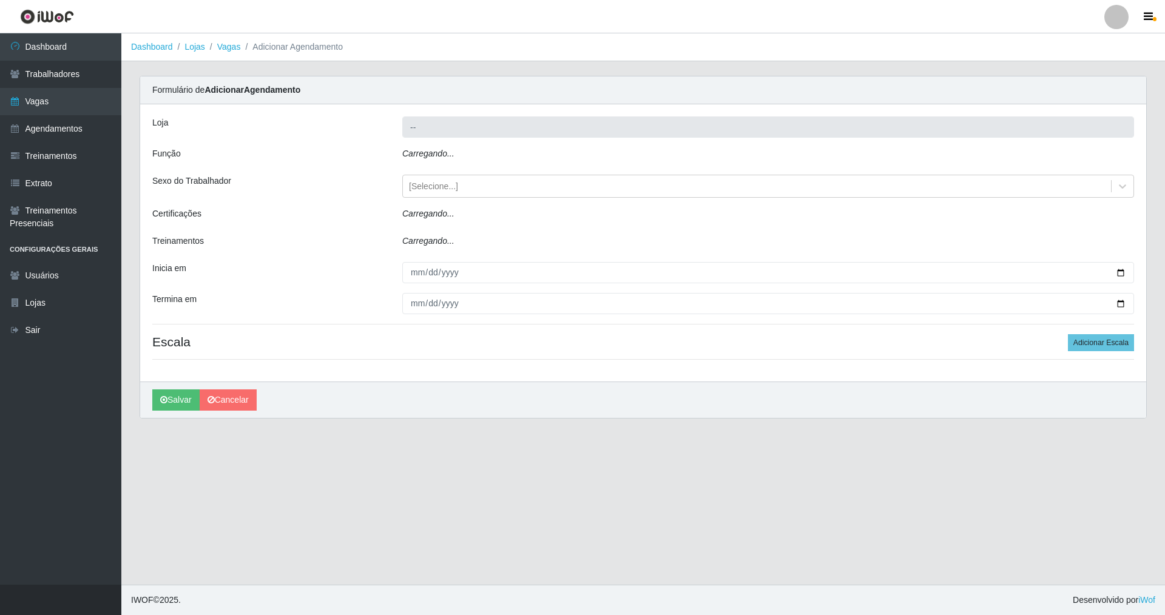
type input "Nova República - Pompeia"
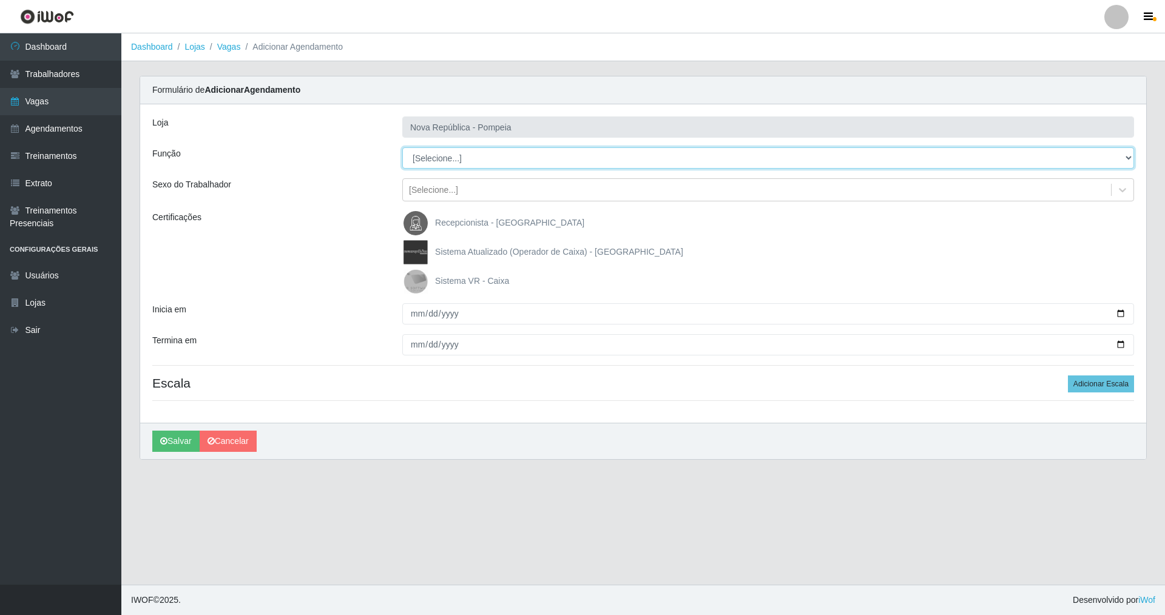
drag, startPoint x: 1126, startPoint y: 158, endPoint x: 970, endPoint y: 158, distance: 155.9
click at [1069, 158] on select "[Selecione...] Balconista Operador de Caixa Recepcionista Repositor" at bounding box center [768, 157] width 732 height 21
select select "22"
click at [402, 147] on select "[Selecione...] Balconista Operador de Caixa Recepcionista Repositor" at bounding box center [768, 157] width 732 height 21
click at [419, 282] on img at bounding box center [417, 281] width 29 height 24
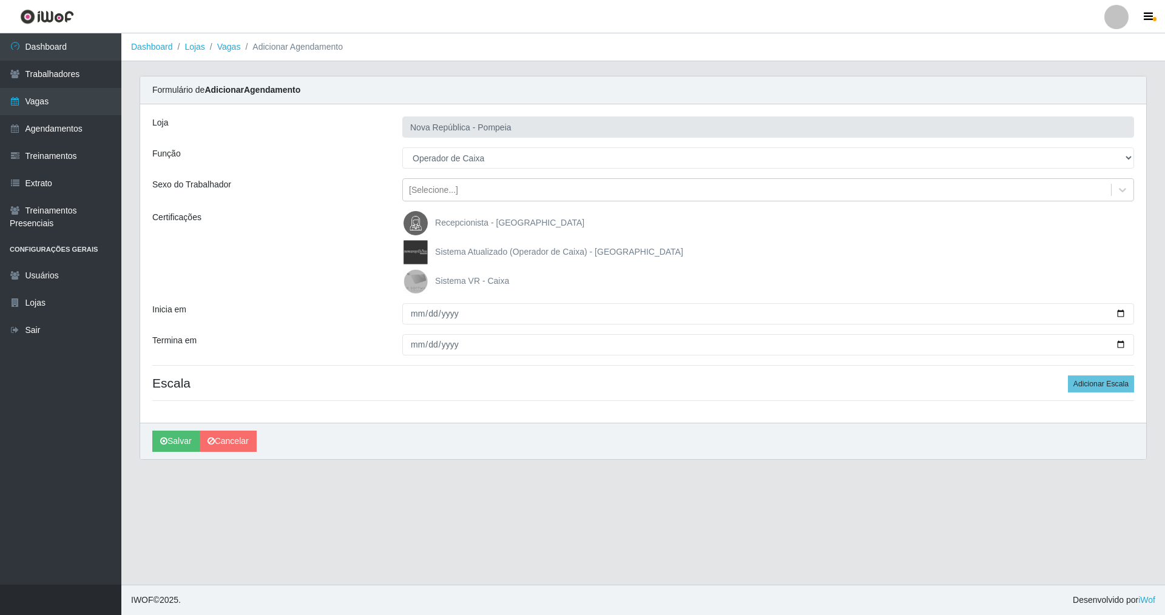
click at [0, 0] on input "Sistema VR - Caixa" at bounding box center [0, 0] width 0 height 0
click at [414, 317] on input "Inicia em" at bounding box center [768, 313] width 732 height 21
type input "[DATE]"
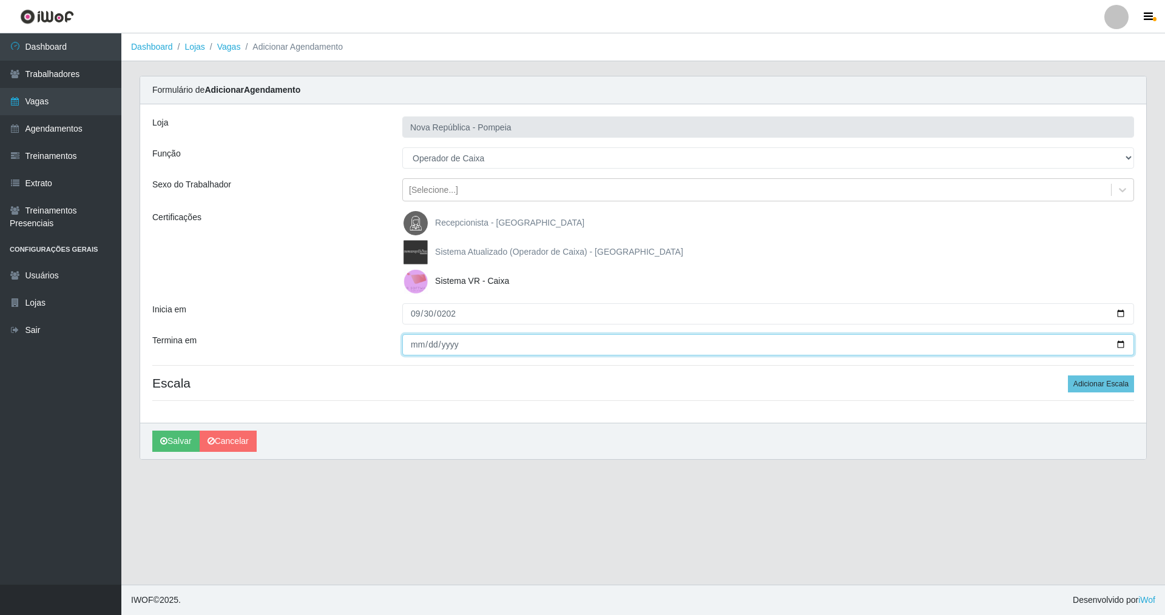
click at [408, 349] on input "Termina em" at bounding box center [768, 344] width 732 height 21
type input "[DATE]"
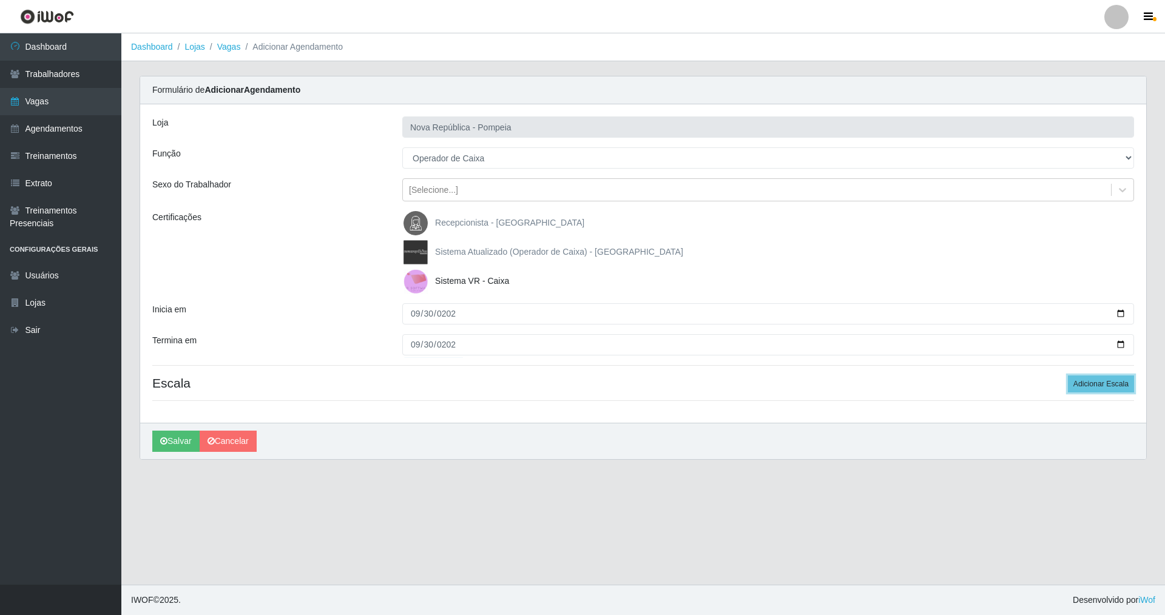
drag, startPoint x: 1096, startPoint y: 384, endPoint x: 898, endPoint y: 405, distance: 198.3
click at [1094, 385] on button "Adicionar Escala" at bounding box center [1101, 383] width 66 height 17
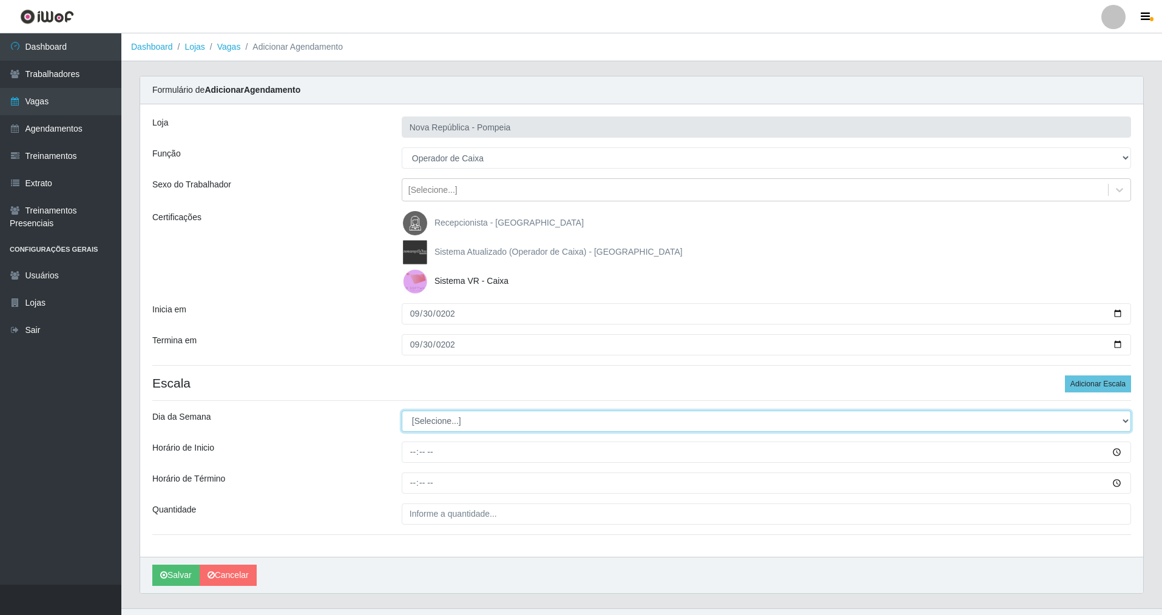
drag, startPoint x: 1122, startPoint y: 419, endPoint x: 986, endPoint y: 419, distance: 135.9
click at [1076, 419] on select "[Selecione...] Segunda Terça Quarta Quinta Sexta Sábado Domingo" at bounding box center [766, 421] width 729 height 21
select select "2"
click at [402, 411] on select "[Selecione...] Segunda Terça Quarta Quinta Sexta Sábado Domingo" at bounding box center [766, 421] width 729 height 21
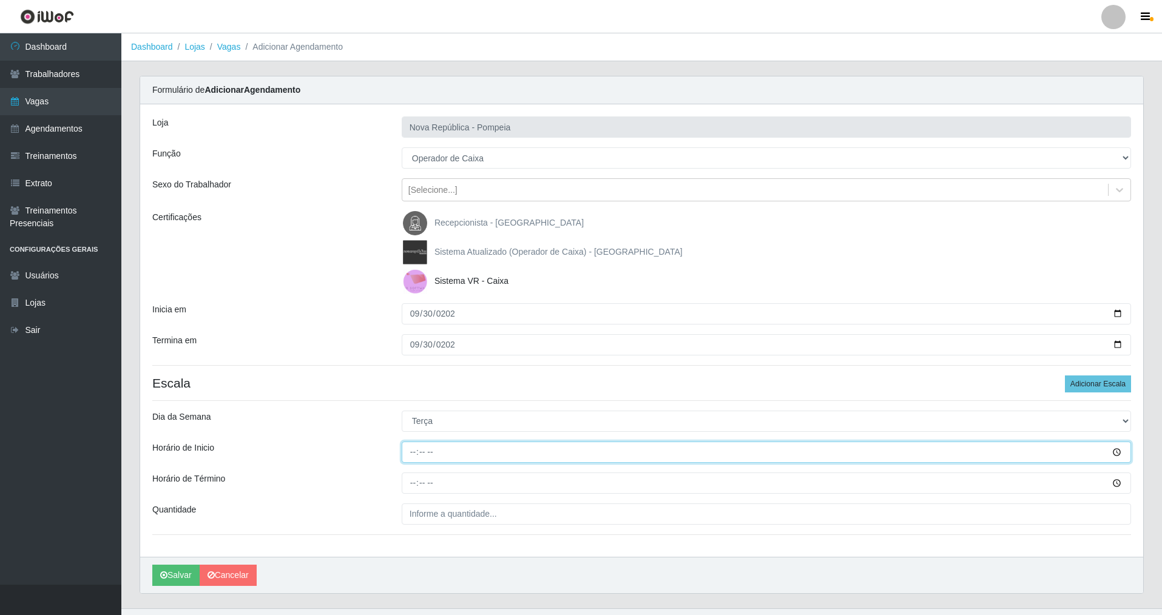
click at [417, 457] on input "Horário de Inicio" at bounding box center [766, 452] width 729 height 21
type input "08:00"
click at [413, 484] on input "Horário de Término" at bounding box center [766, 483] width 729 height 21
type input "14:00"
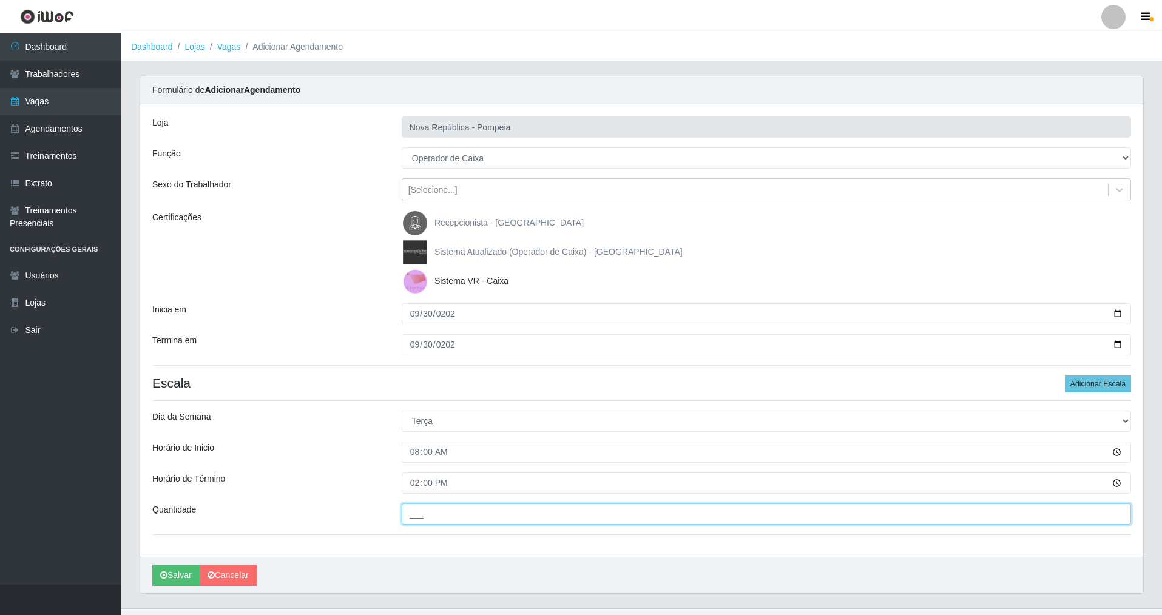
click at [437, 521] on input "___" at bounding box center [766, 513] width 729 height 21
type input "1__"
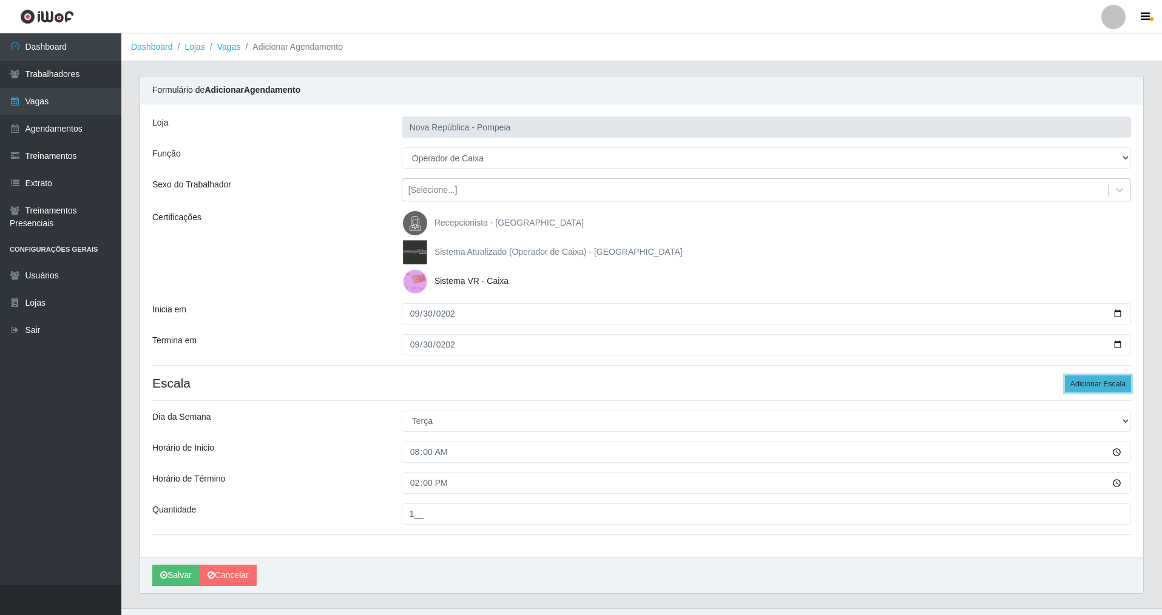
drag, startPoint x: 1083, startPoint y: 380, endPoint x: 1161, endPoint y: 374, distance: 77.9
click at [1085, 380] on button "Adicionar Escala" at bounding box center [1098, 383] width 66 height 17
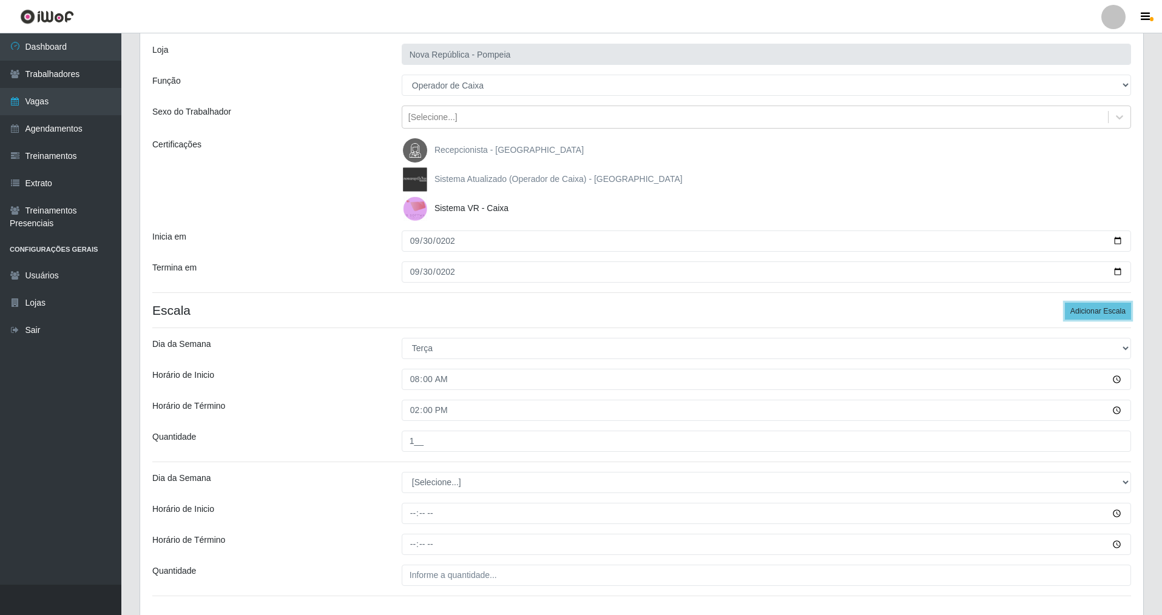
scroll to position [158, 0]
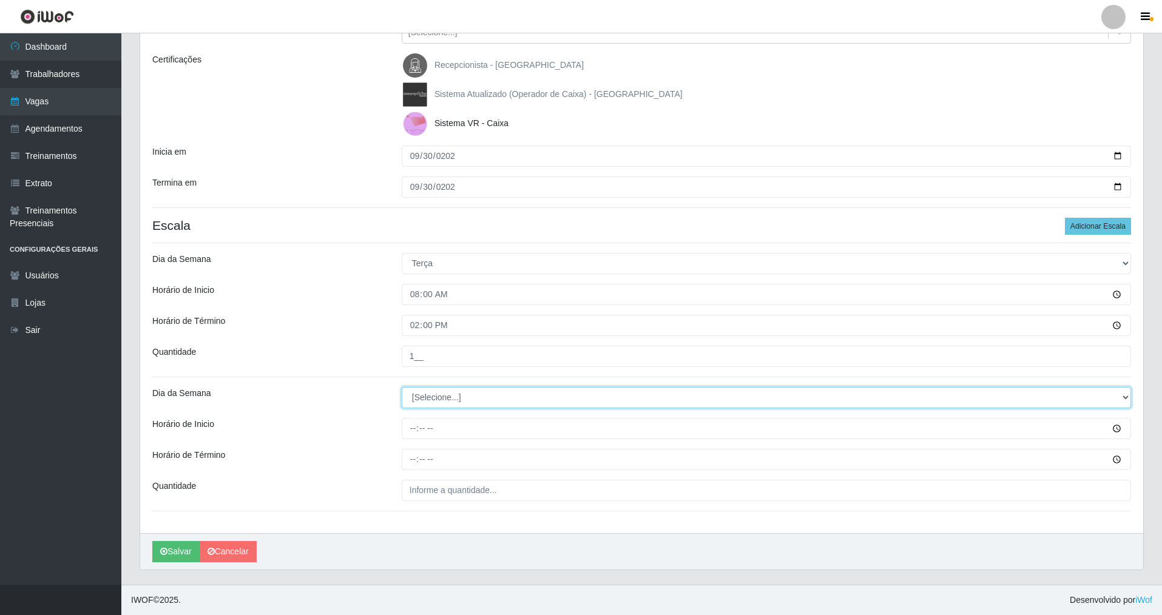
drag, startPoint x: 1120, startPoint y: 393, endPoint x: 1064, endPoint y: 393, distance: 55.8
click at [1085, 393] on select "[Selecione...] Segunda Terça Quarta Quinta Sexta Sábado Domingo" at bounding box center [766, 397] width 729 height 21
select select "2"
click at [402, 387] on select "[Selecione...] Segunda Terça Quarta Quinta Sexta Sábado Domingo" at bounding box center [766, 397] width 729 height 21
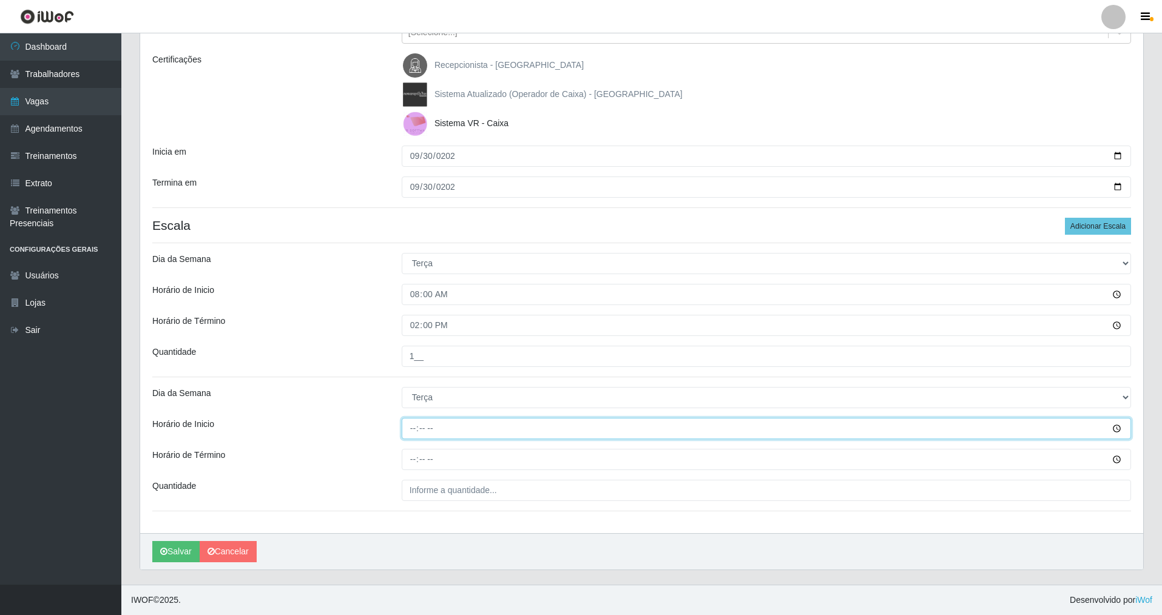
click at [411, 433] on input "Horário de Inicio" at bounding box center [766, 428] width 729 height 21
type input "09:00"
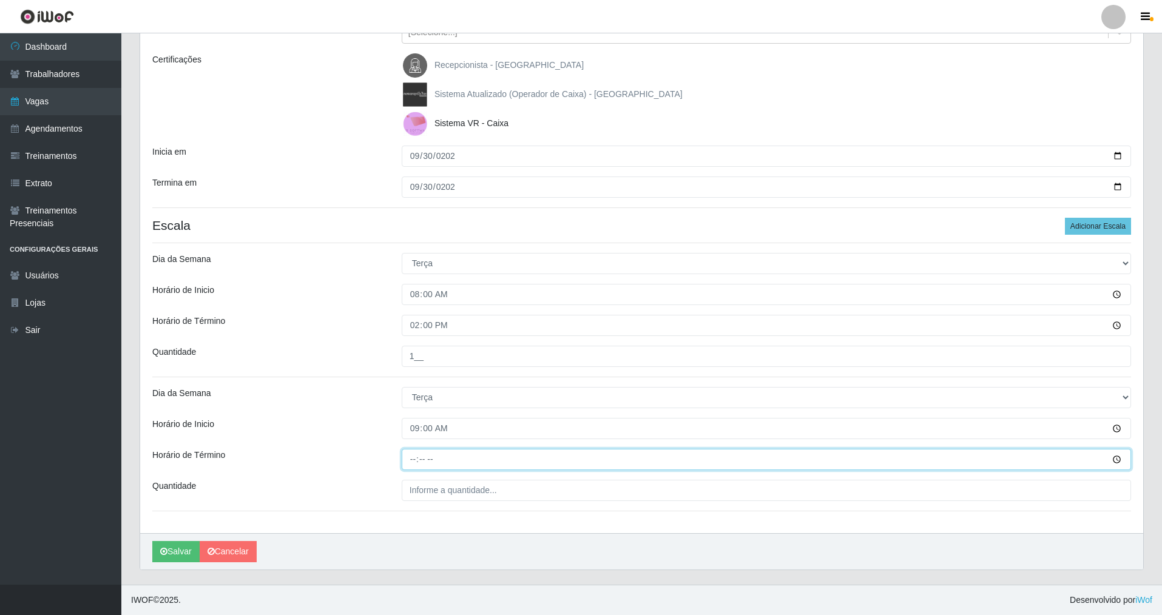
click at [412, 459] on input "Horário de Término" at bounding box center [766, 459] width 729 height 21
type input "15:00"
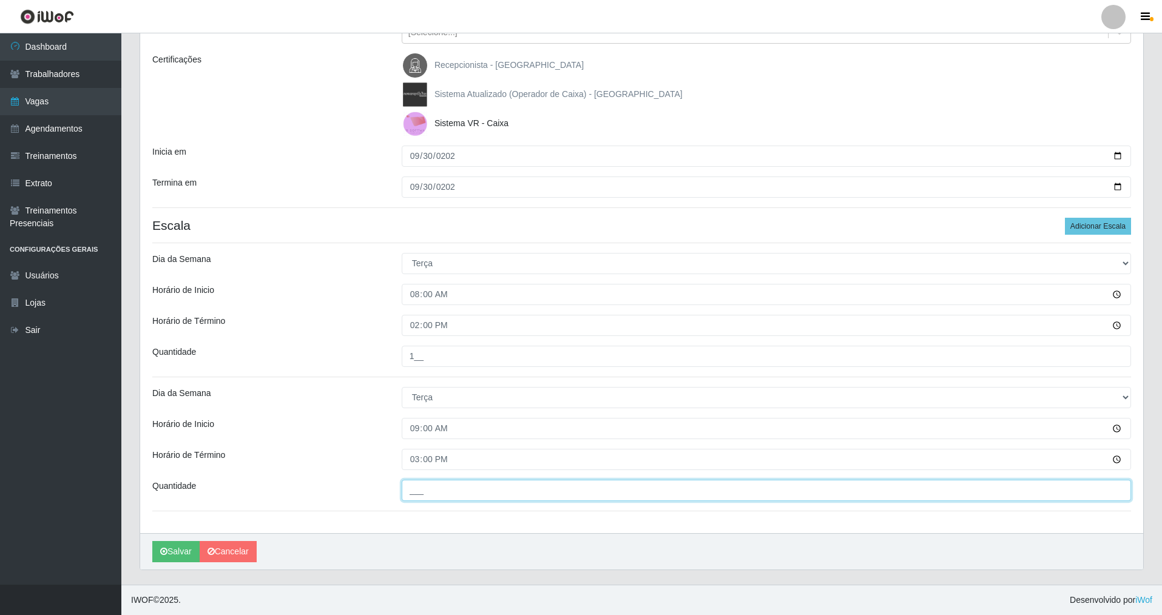
click at [406, 484] on input "___" at bounding box center [766, 490] width 729 height 21
type input "1__"
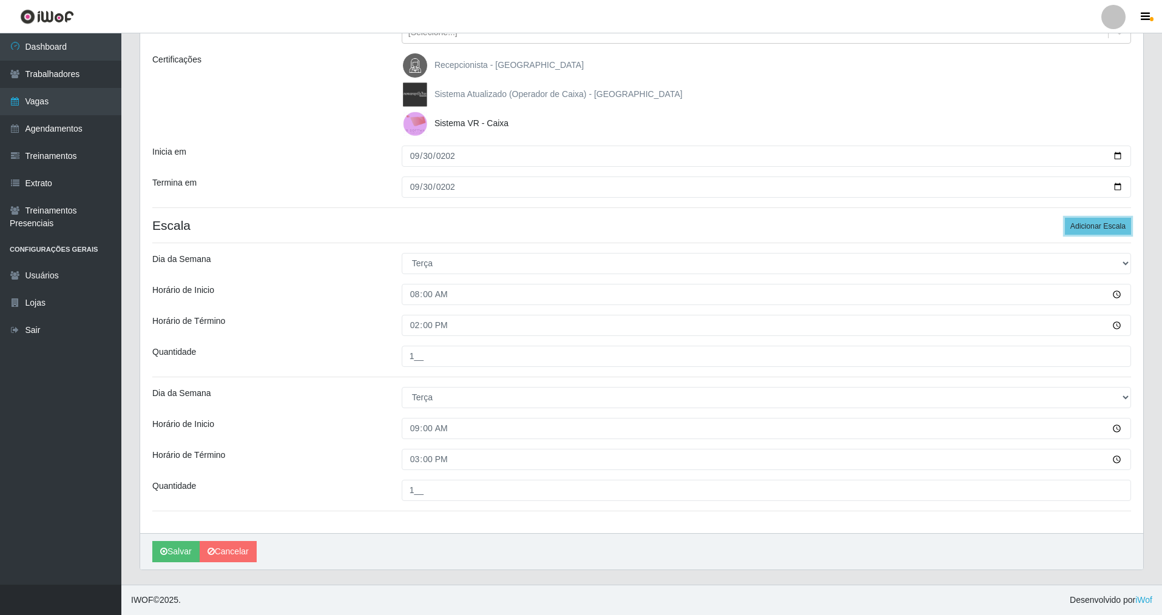
drag, startPoint x: 1096, startPoint y: 225, endPoint x: 1142, endPoint y: 289, distance: 79.1
click at [1110, 263] on div "Loja Nova República - Pompeia Função [Selecione...] Balconista Operador de Caix…" at bounding box center [641, 240] width 1003 height 587
click at [1074, 224] on button "Adicionar Escala" at bounding box center [1098, 226] width 66 height 17
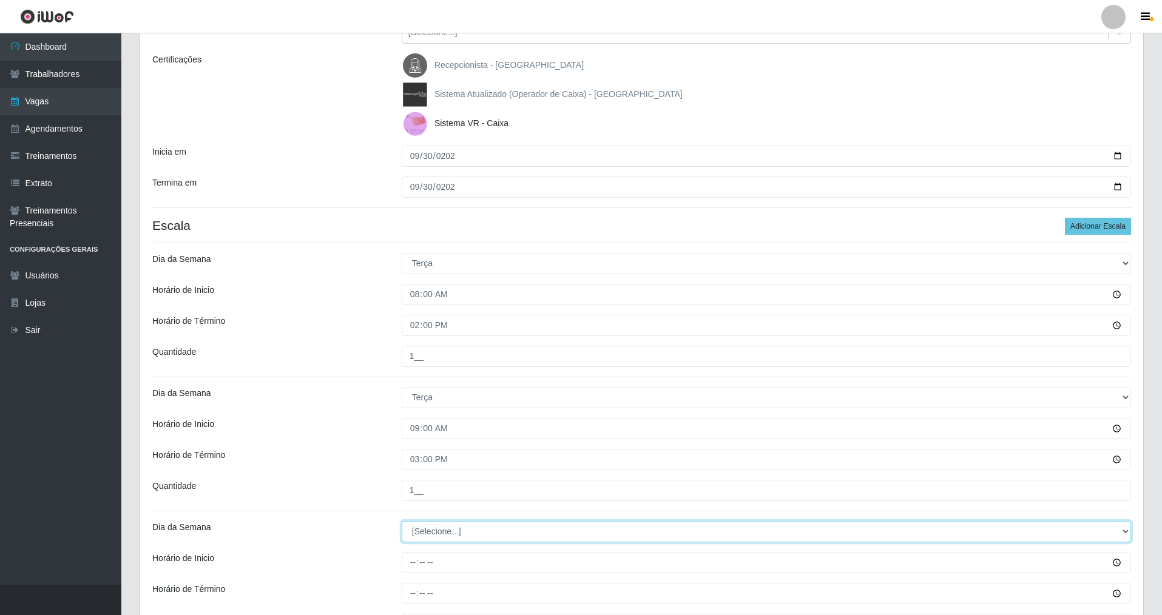
drag, startPoint x: 1126, startPoint y: 529, endPoint x: 931, endPoint y: 522, distance: 195.5
click at [1040, 525] on select "[Selecione...] Segunda Terça Quarta Quinta Sexta Sábado Domingo" at bounding box center [766, 531] width 729 height 21
select select "4"
click at [402, 521] on select "[Selecione...] Segunda Terça Quarta Quinta Sexta Sábado Domingo" at bounding box center [766, 531] width 729 height 21
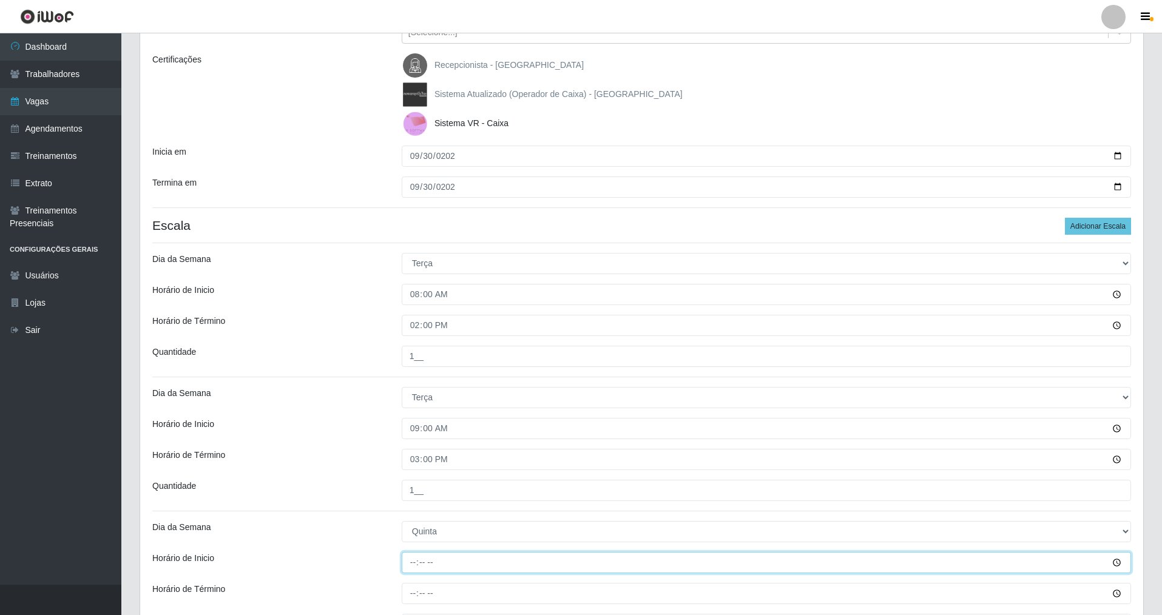
click at [409, 565] on input "Horário de Inicio" at bounding box center [766, 562] width 729 height 21
type input "15:00"
drag, startPoint x: 410, startPoint y: 593, endPoint x: 410, endPoint y: 578, distance: 15.8
click at [410, 586] on input "Horário de Término" at bounding box center [766, 593] width 729 height 21
type input "21:00"
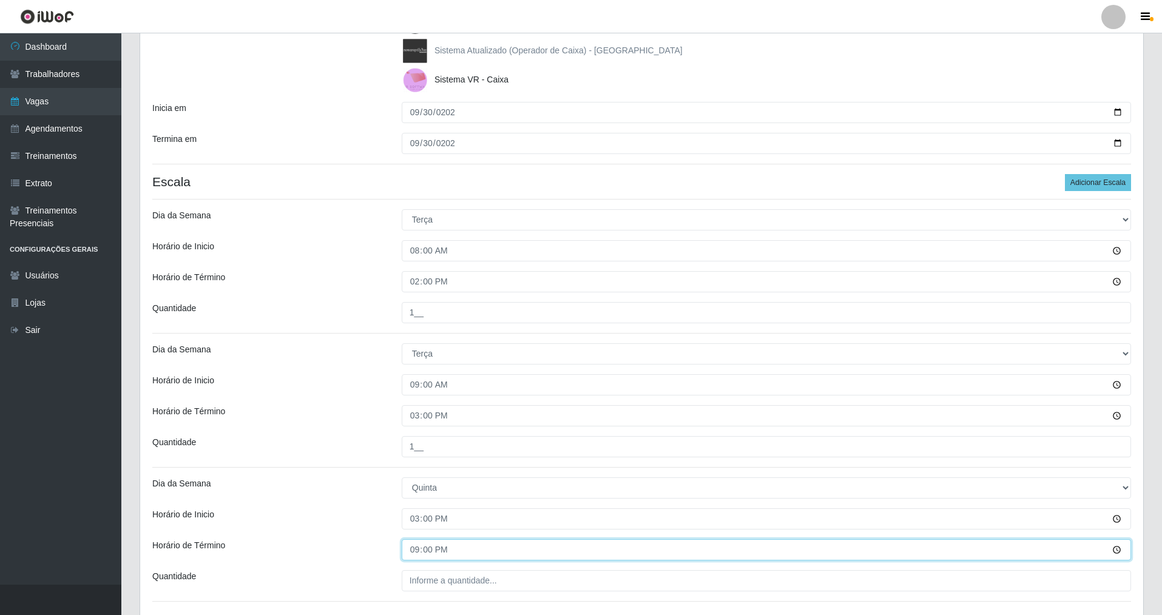
scroll to position [292, 0]
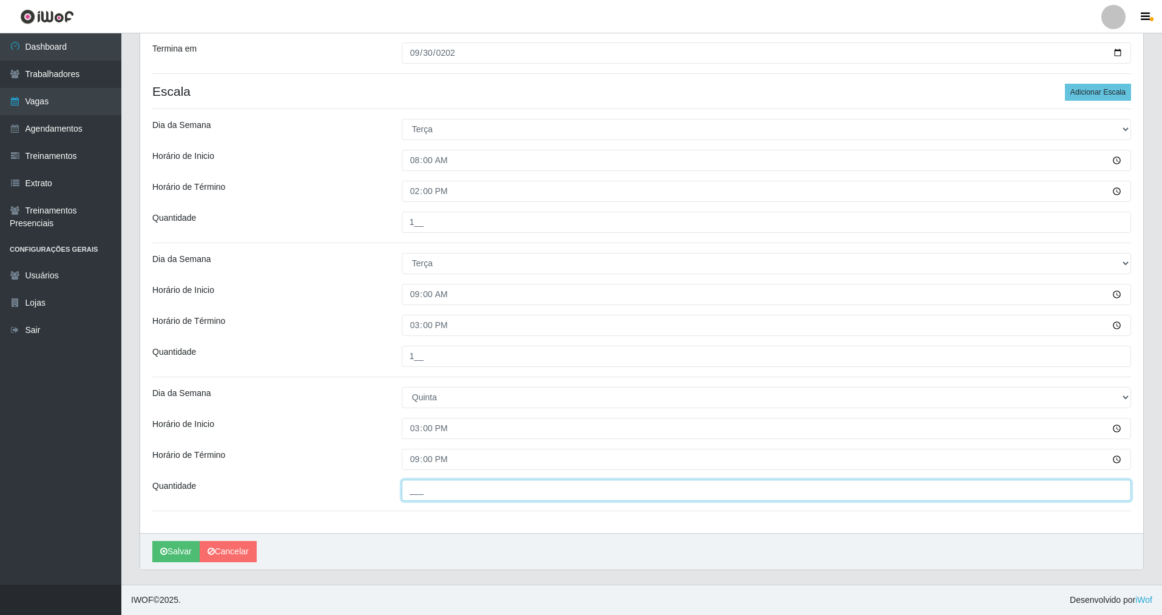
click at [428, 494] on input "___" at bounding box center [766, 490] width 729 height 21
type input "2__"
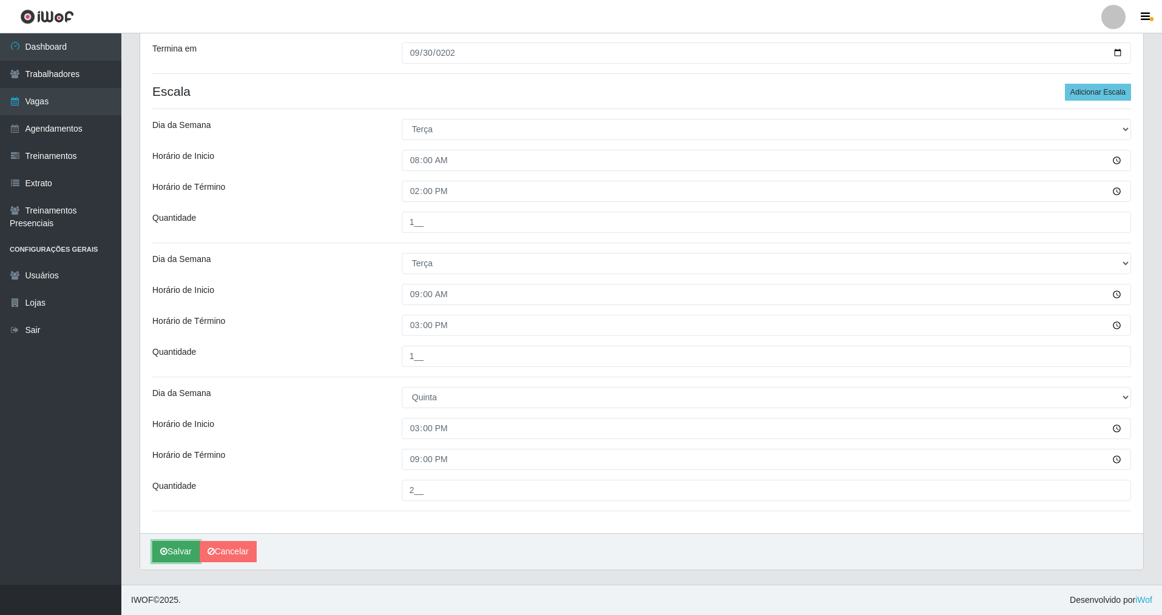
click at [164, 556] on icon "submit" at bounding box center [163, 551] width 7 height 8
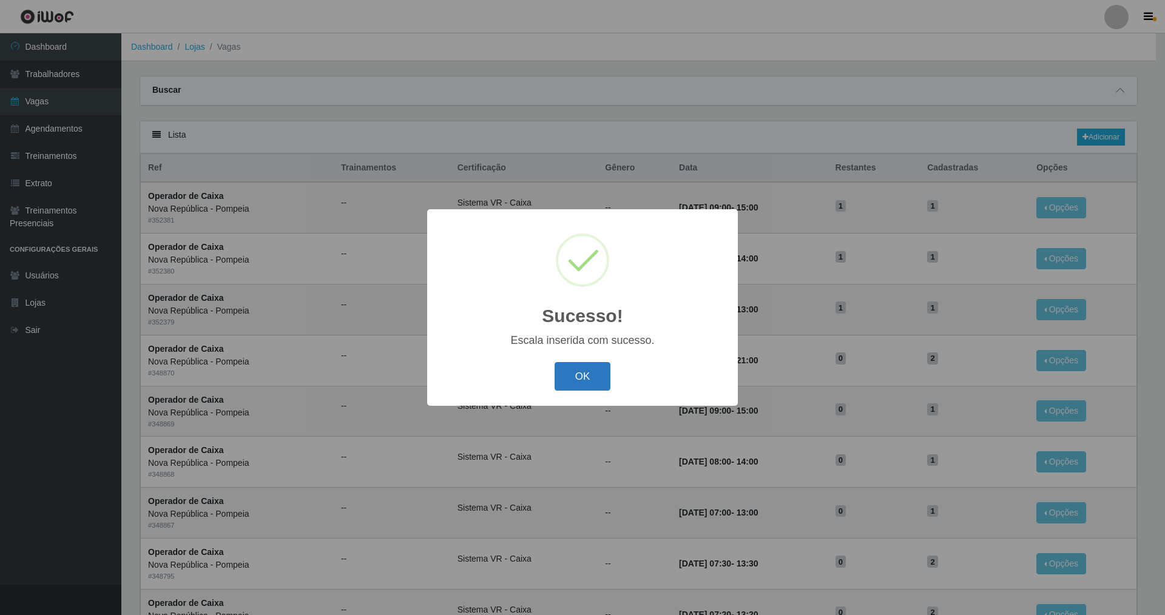
click at [581, 375] on button "OK" at bounding box center [582, 376] width 56 height 29
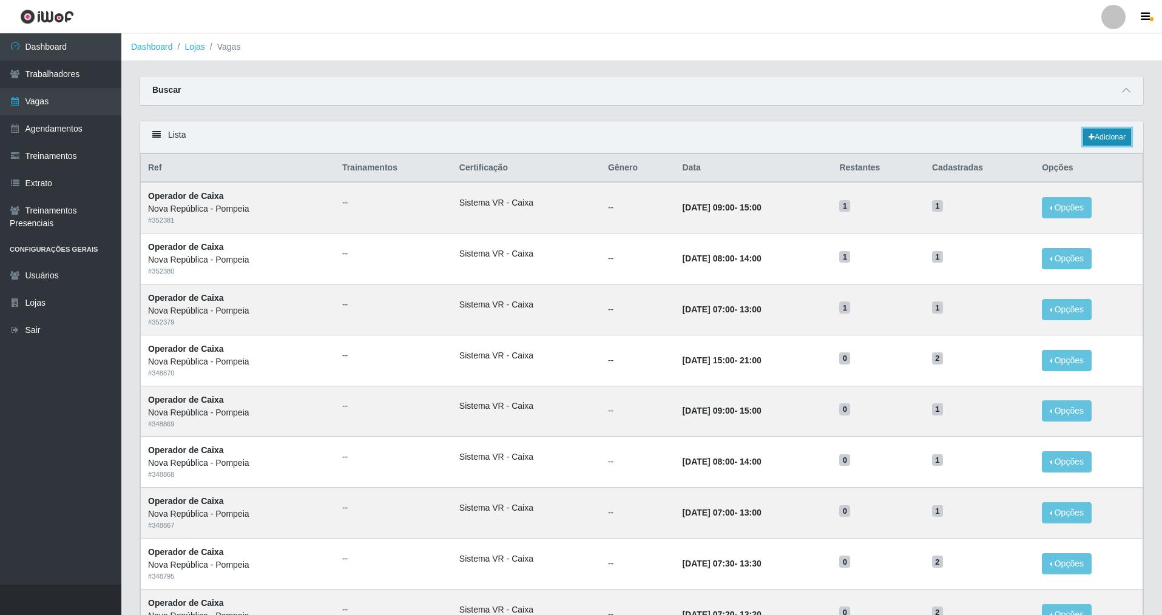
click at [1090, 134] on icon at bounding box center [1091, 136] width 6 height 7
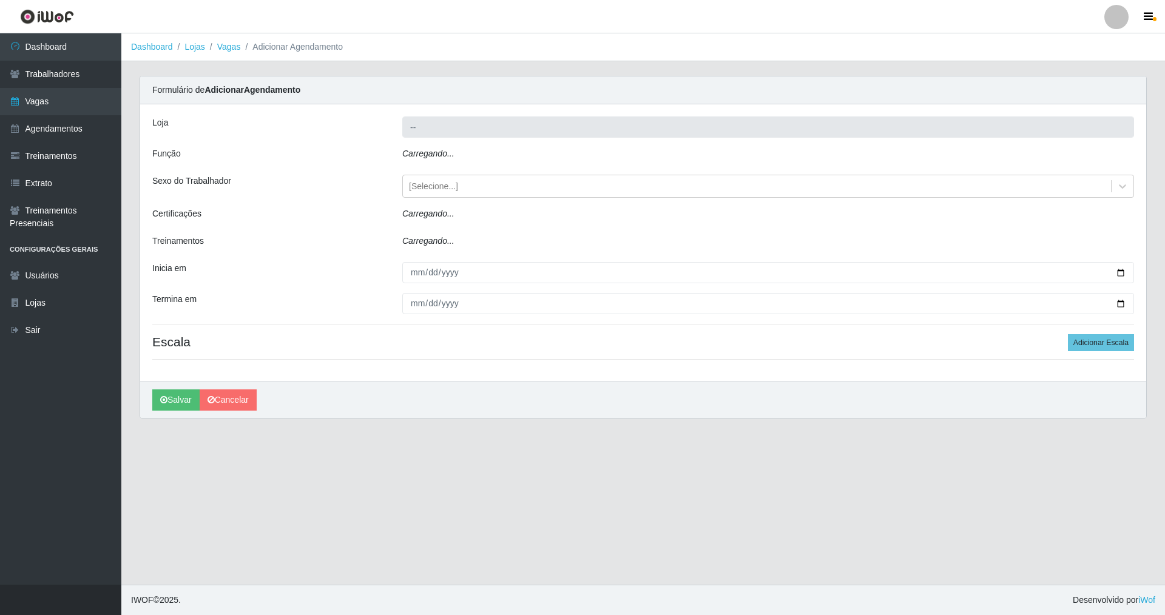
type input "Nova República - Pompeia"
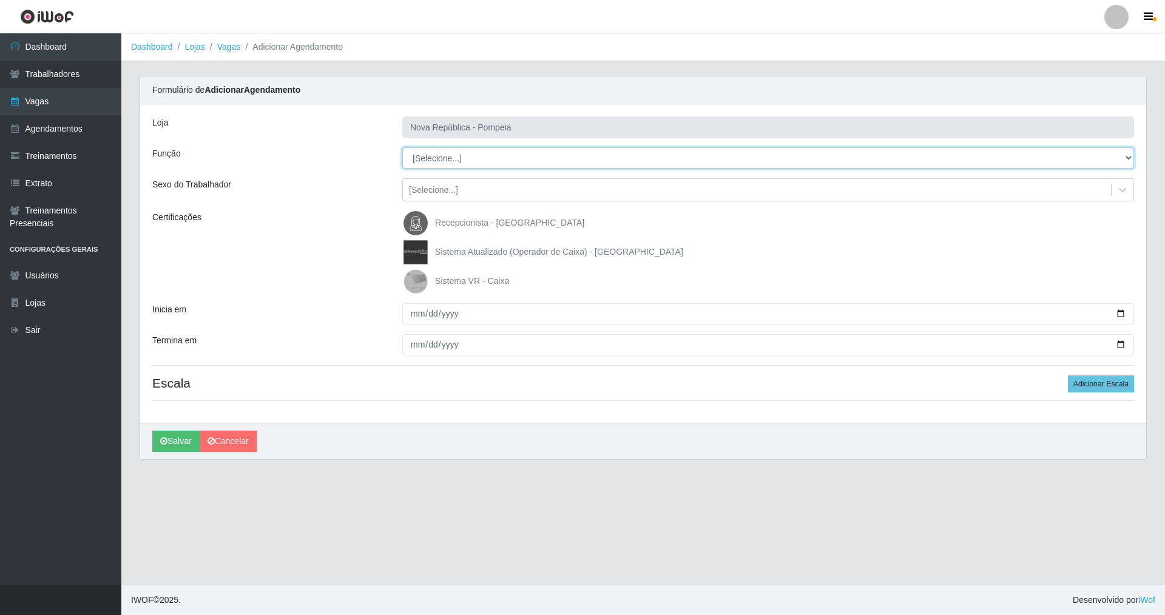
drag, startPoint x: 1126, startPoint y: 153, endPoint x: 919, endPoint y: 155, distance: 207.5
click at [919, 155] on select "[Selecione...] Balconista Operador de Caixa Recepcionista Repositor" at bounding box center [768, 157] width 732 height 21
select select "22"
click at [402, 147] on select "[Selecione...] Balconista Operador de Caixa Recepcionista Repositor" at bounding box center [768, 157] width 732 height 21
drag, startPoint x: 421, startPoint y: 280, endPoint x: 396, endPoint y: 309, distance: 38.7
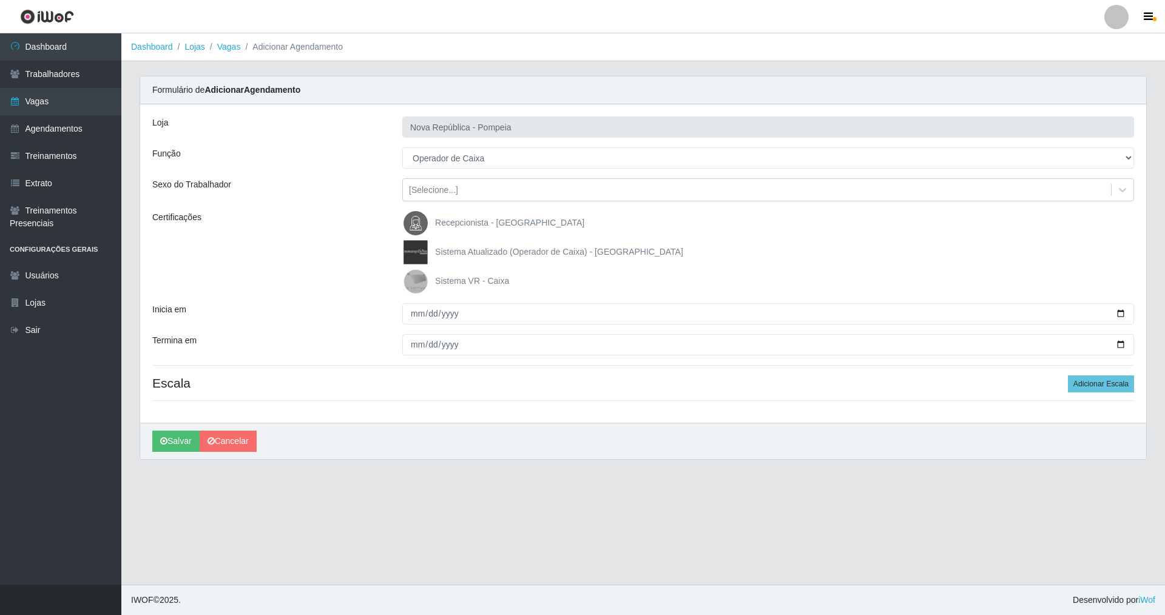
click at [419, 280] on img at bounding box center [417, 281] width 29 height 24
click at [0, 0] on input "Sistema VR - Caixa" at bounding box center [0, 0] width 0 height 0
click at [415, 315] on input "Inicia em" at bounding box center [768, 313] width 732 height 21
type input "0009-01-15"
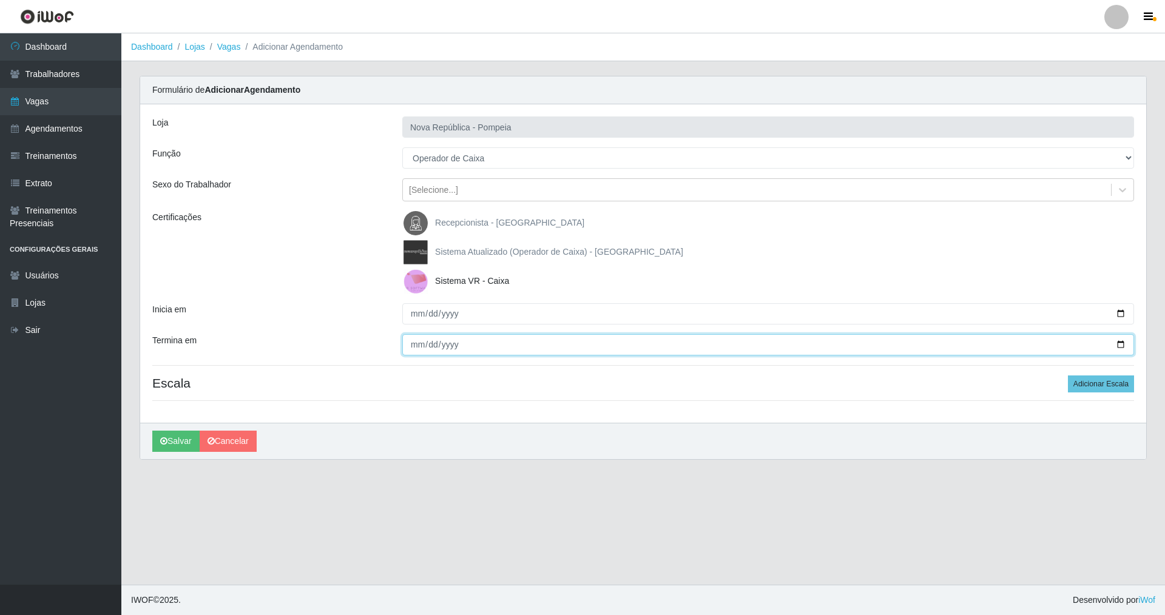
click at [412, 347] on input "Termina em" at bounding box center [768, 344] width 732 height 21
click at [418, 313] on input "2025-09-15" at bounding box center [768, 313] width 732 height 21
type input "[DATE]"
click at [414, 348] on input "Termina em" at bounding box center [768, 344] width 732 height 21
type input "[DATE]"
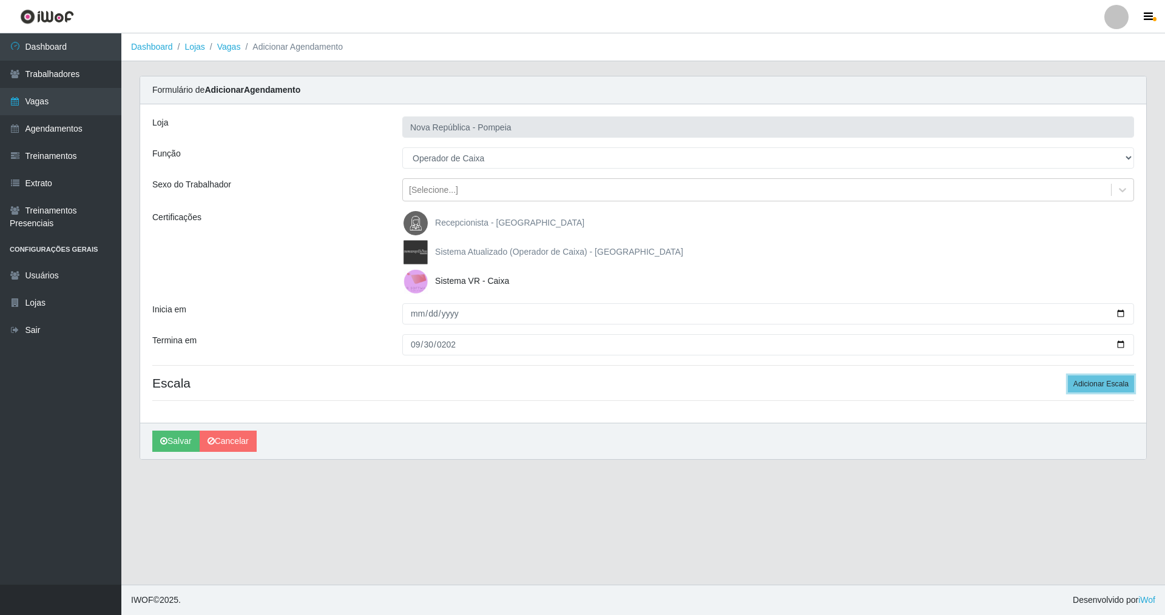
drag, startPoint x: 1094, startPoint y: 382, endPoint x: 980, endPoint y: 382, distance: 114.0
click at [1043, 382] on h4 "Escala Adicionar Escala" at bounding box center [643, 382] width 982 height 15
click at [1112, 385] on button "Adicionar Escala" at bounding box center [1101, 383] width 66 height 17
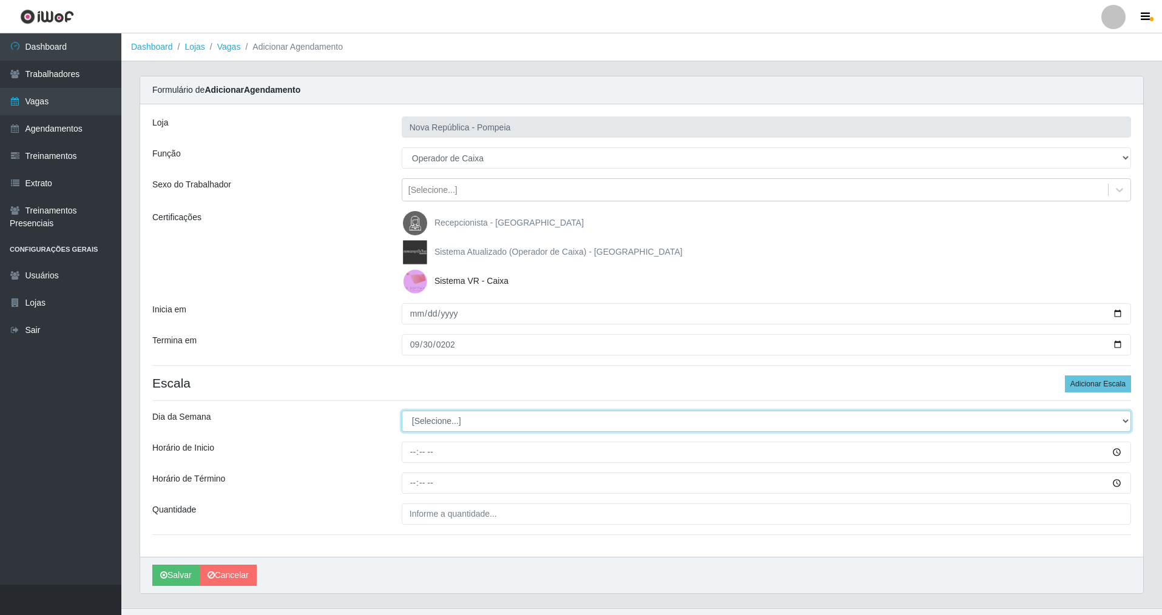
drag, startPoint x: 1123, startPoint y: 422, endPoint x: 536, endPoint y: 428, distance: 587.2
click at [973, 411] on select "[Selecione...] Segunda Terça Quarta Quinta Sexta Sábado Domingo" at bounding box center [766, 421] width 729 height 21
select select "2"
click at [402, 411] on select "[Selecione...] Segunda Terça Quarta Quinta Sexta Sábado Domingo" at bounding box center [766, 421] width 729 height 21
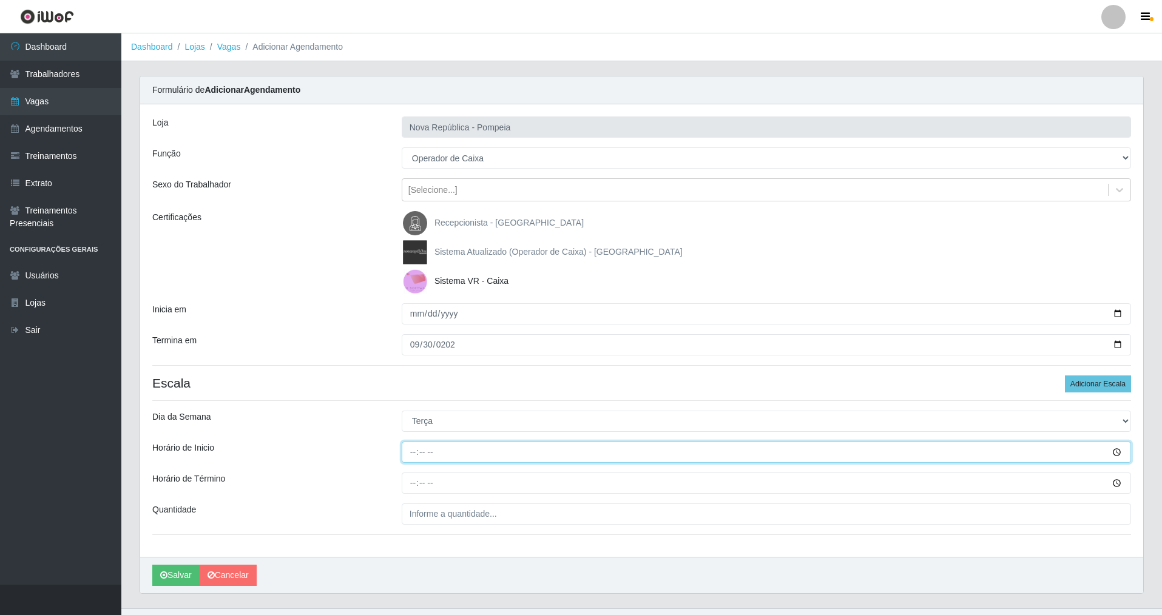
click at [405, 456] on input "Horário de Inicio" at bounding box center [766, 452] width 729 height 21
type input "15:00"
click at [412, 482] on input "Horário de Término" at bounding box center [766, 483] width 729 height 21
type input "21:00"
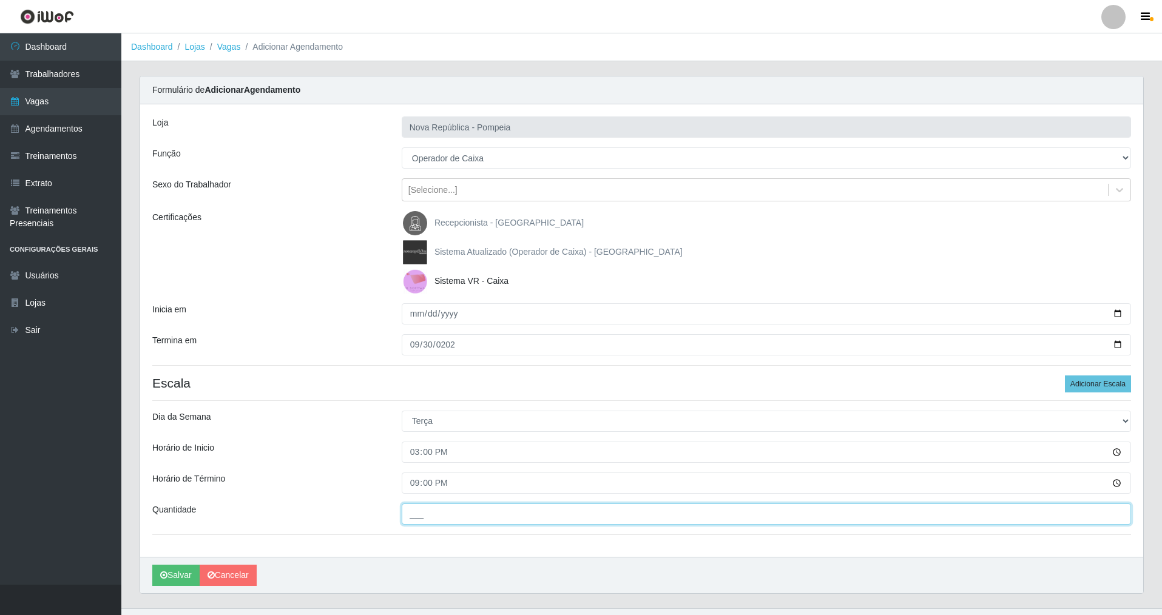
drag, startPoint x: 417, startPoint y: 509, endPoint x: 408, endPoint y: 513, distance: 9.8
click at [408, 513] on input "___" at bounding box center [766, 513] width 729 height 21
type input "2__"
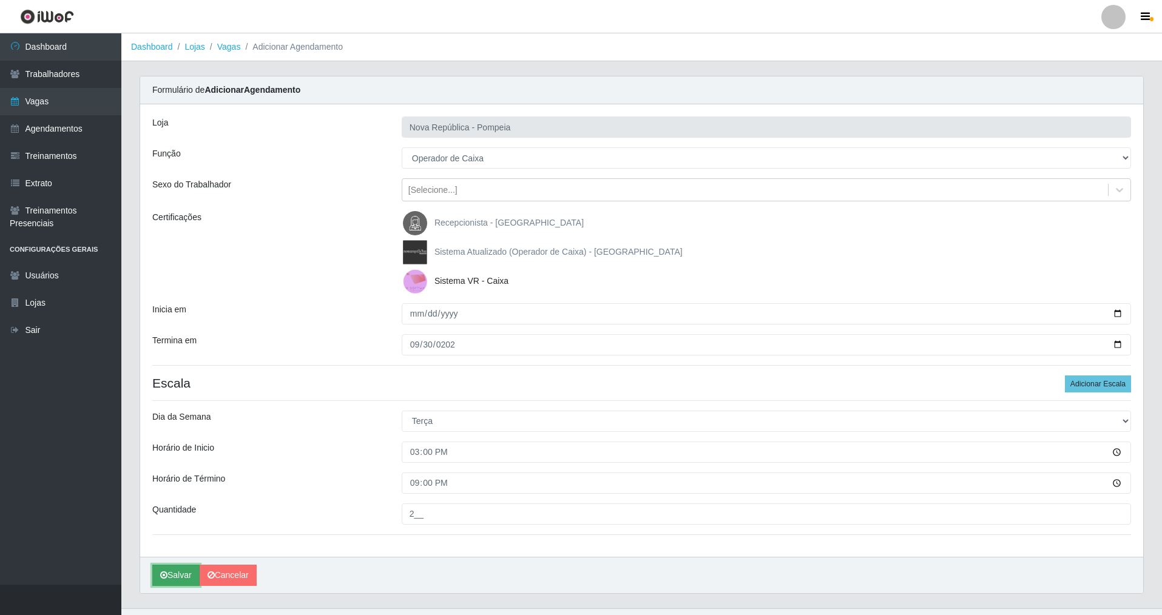
click at [179, 571] on button "Salvar" at bounding box center [175, 575] width 47 height 21
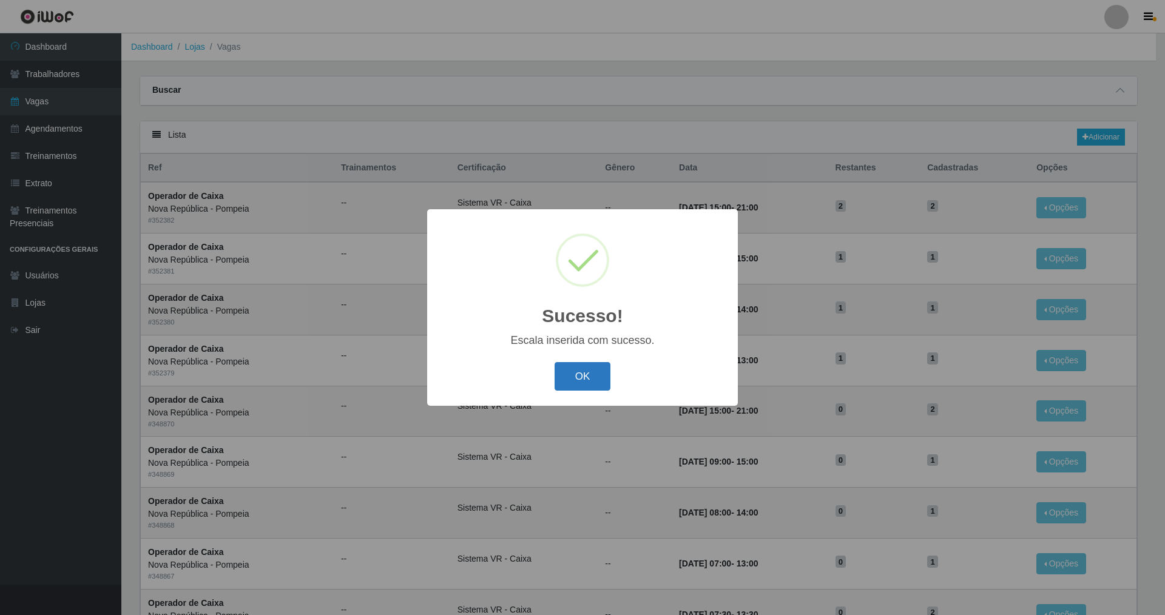
click at [584, 387] on button "OK" at bounding box center [582, 376] width 56 height 29
